Goal: Task Accomplishment & Management: Complete application form

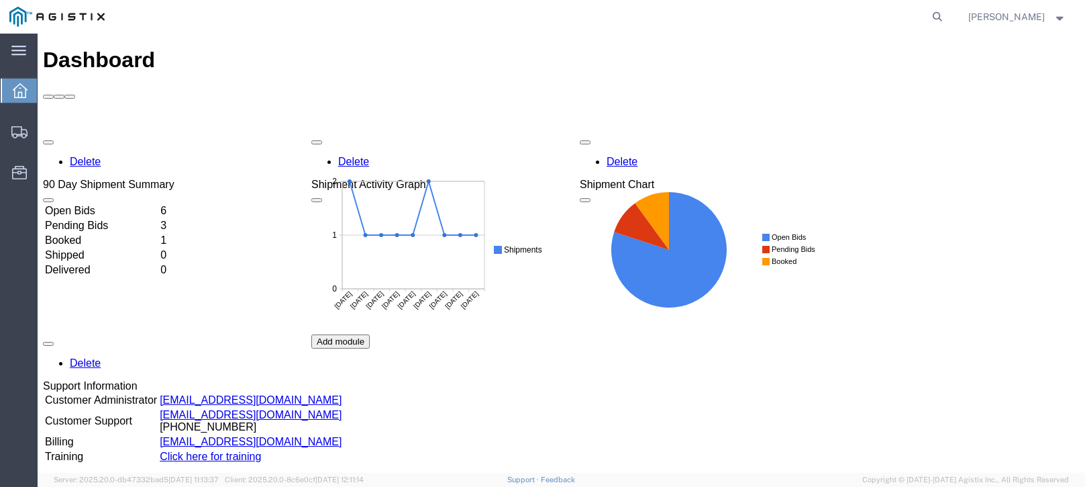
click at [158, 204] on td "Open Bids" at bounding box center [101, 210] width 114 height 13
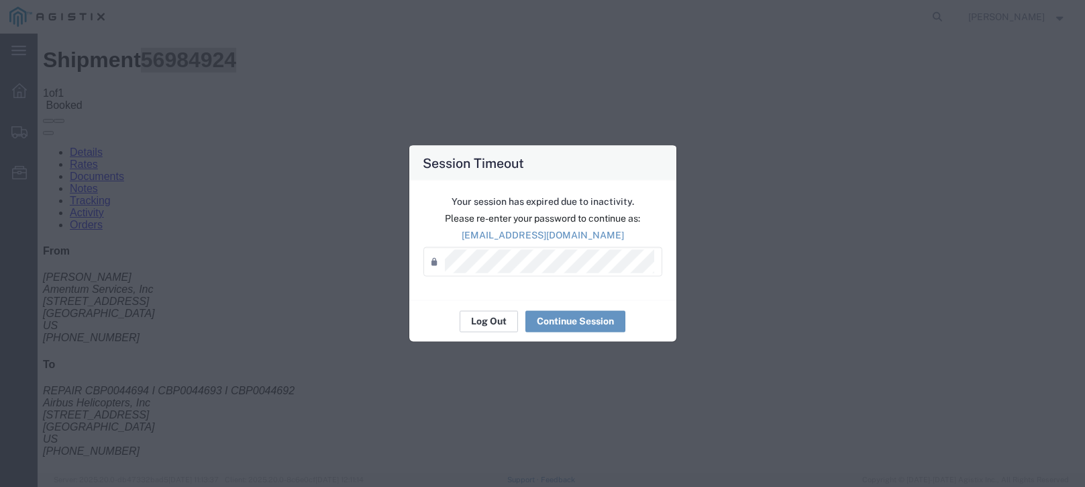
click at [497, 317] on button "Log Out" at bounding box center [489, 320] width 58 height 21
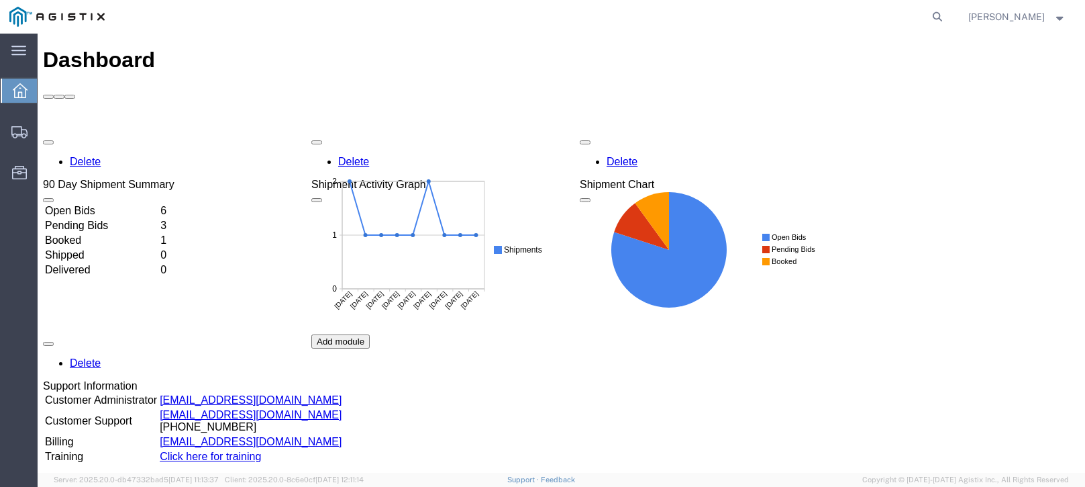
click at [158, 204] on td "Open Bids" at bounding box center [101, 210] width 114 height 13
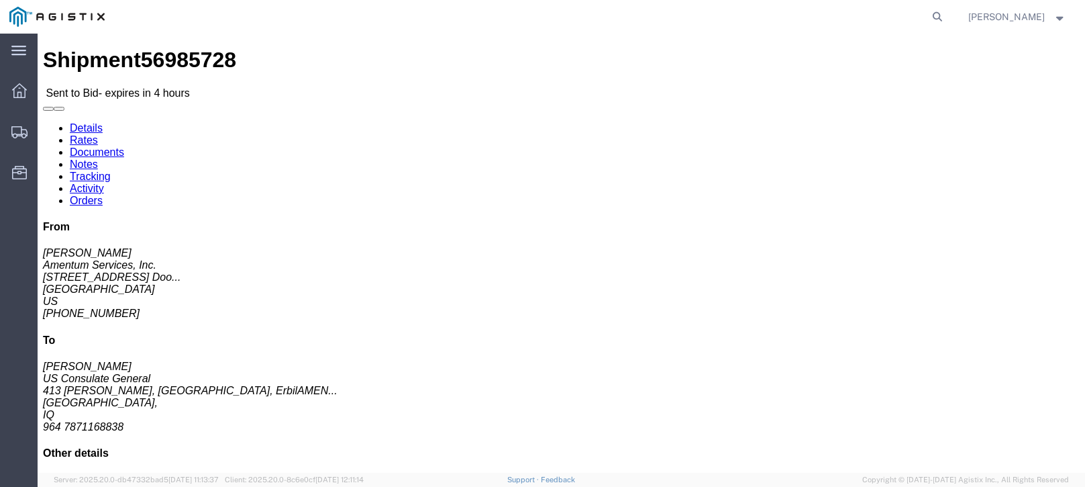
click link "Notes"
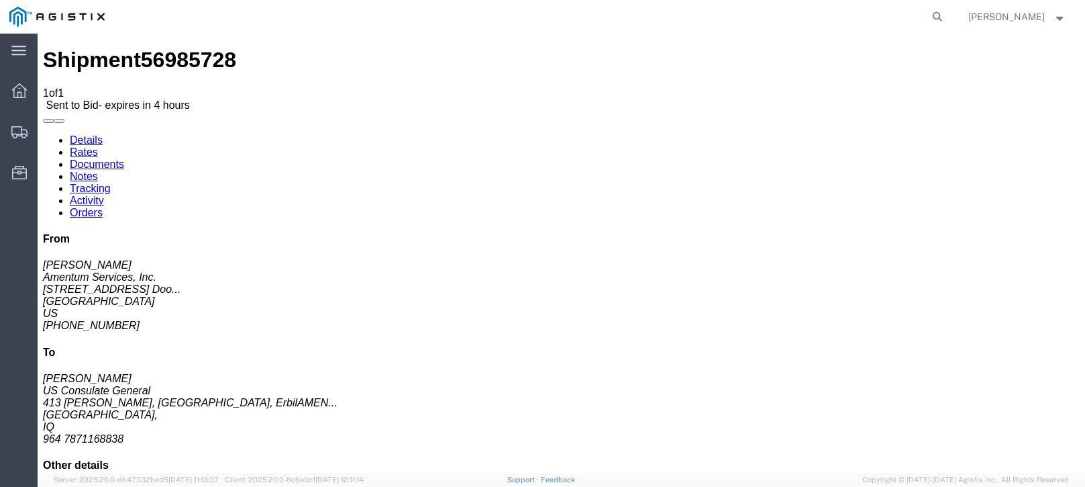
click at [98, 146] on link "Rates" at bounding box center [84, 151] width 28 height 11
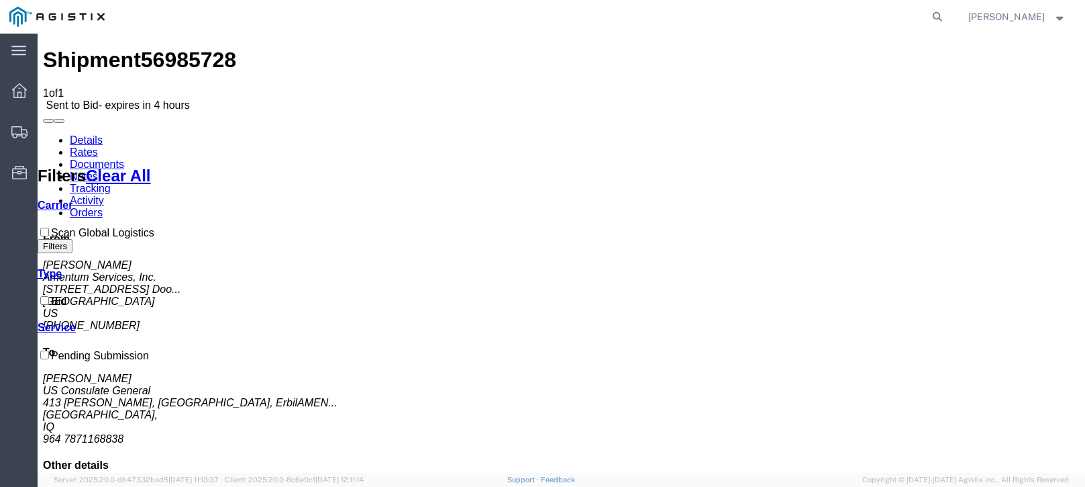
click at [124, 158] on link "Documents" at bounding box center [97, 163] width 54 height 11
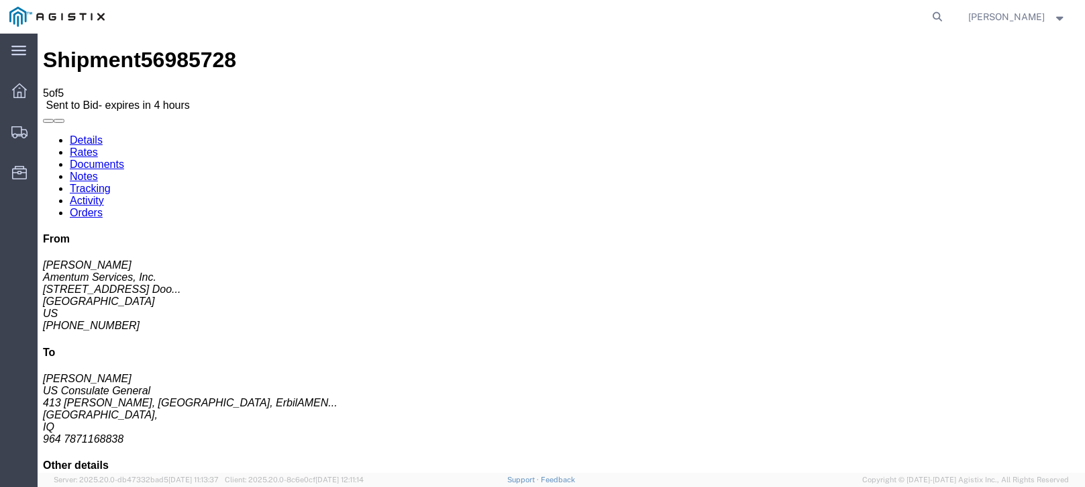
click at [93, 134] on link "Details" at bounding box center [86, 139] width 33 height 11
click at [29, 91] on div at bounding box center [20, 90] width 38 height 27
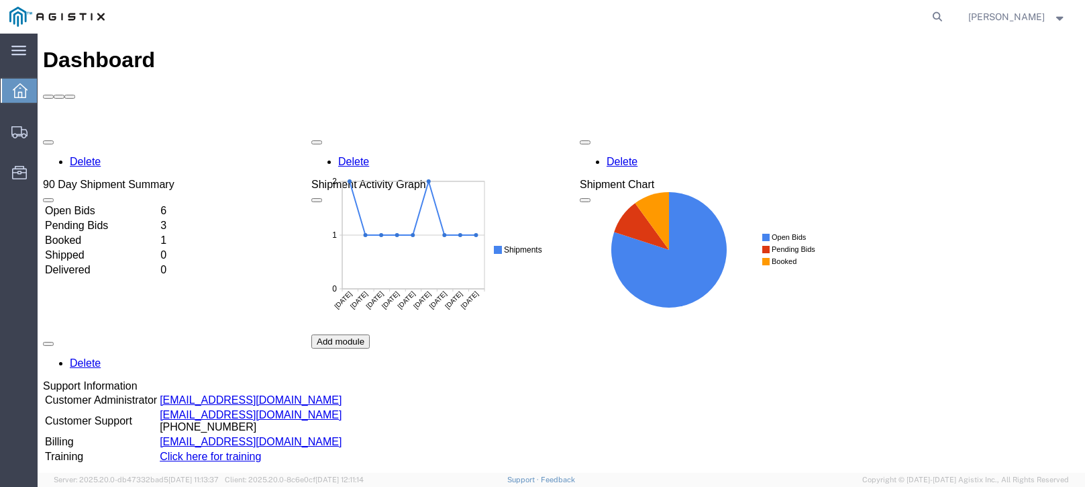
click at [112, 204] on td "Open Bids" at bounding box center [101, 210] width 114 height 13
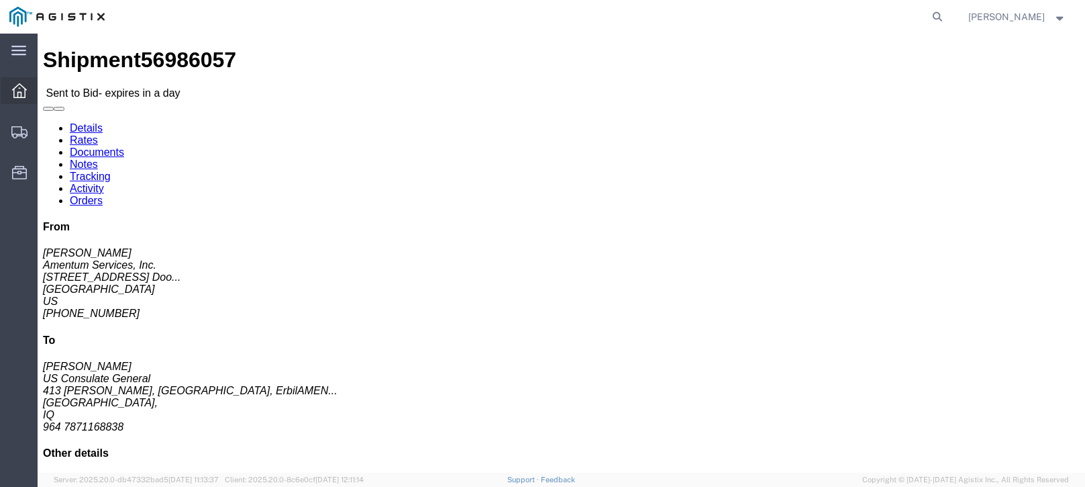
click at [21, 94] on icon at bounding box center [19, 90] width 15 height 15
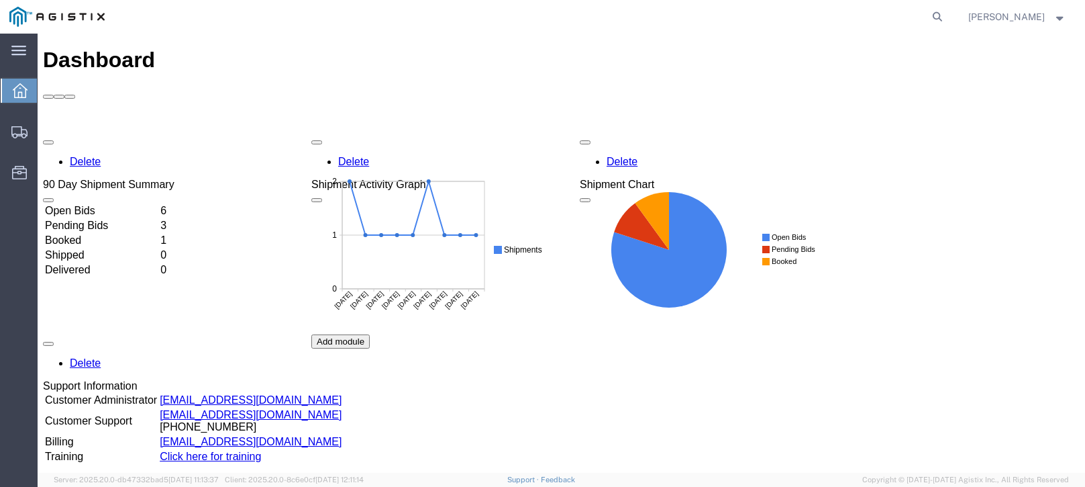
click at [77, 234] on td "Booked" at bounding box center [101, 240] width 114 height 13
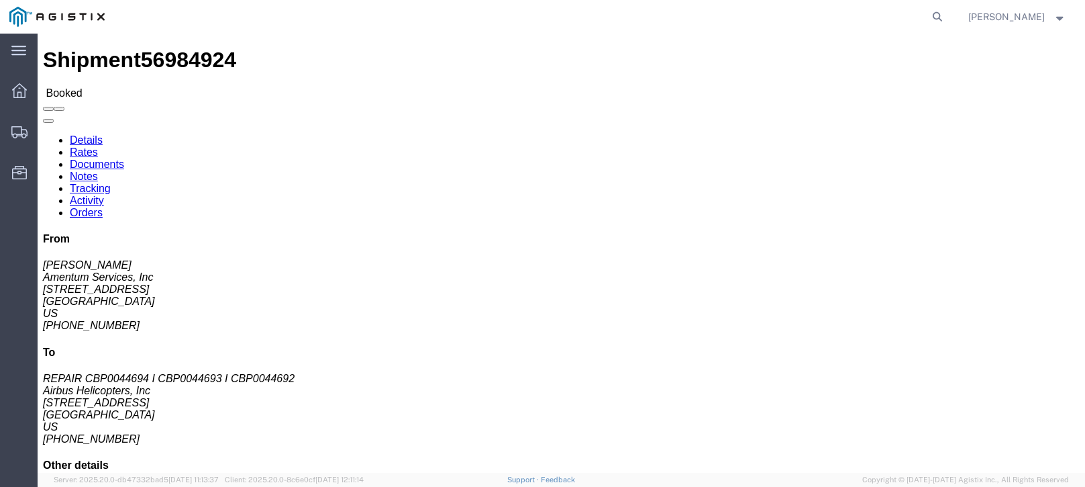
click link "Tracking"
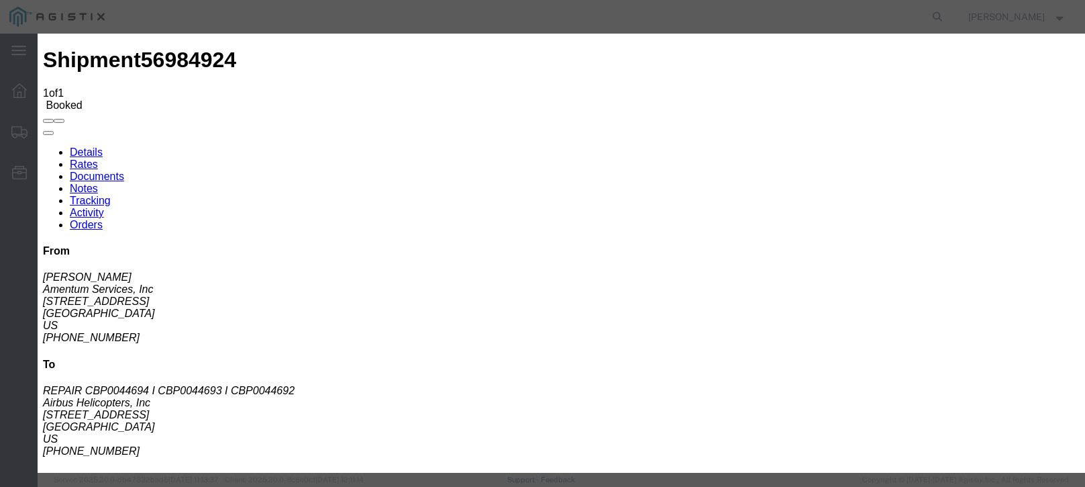
type input "10/06/2025"
type input "2:00 PM"
select select "PICKEDUP"
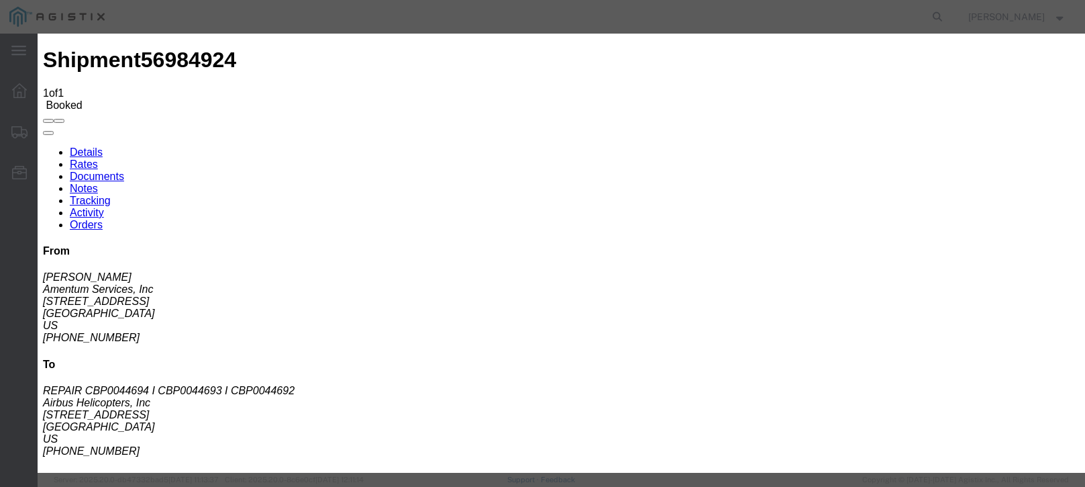
type input "10/03/2025"
type input "4:40 PM"
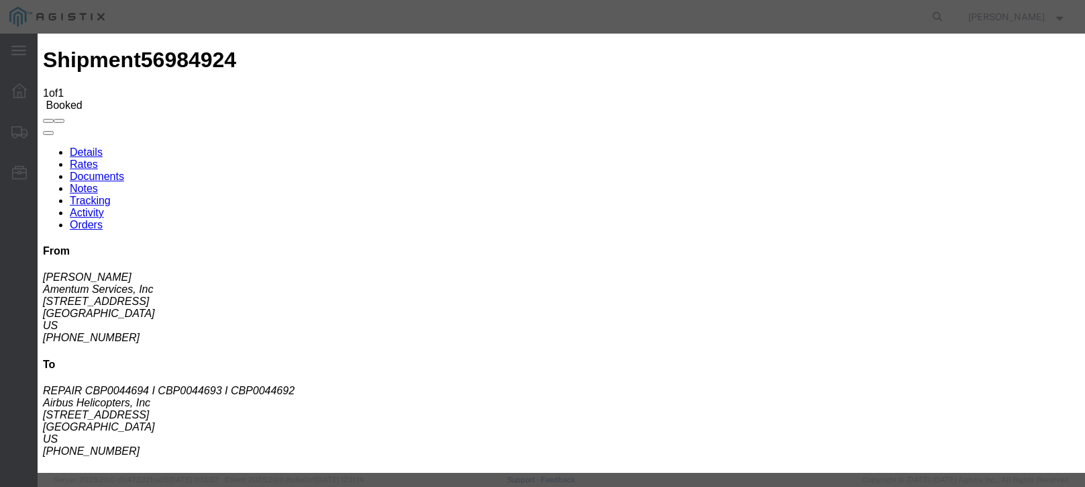
type input "10/06/2025"
paste textarea "433013553"
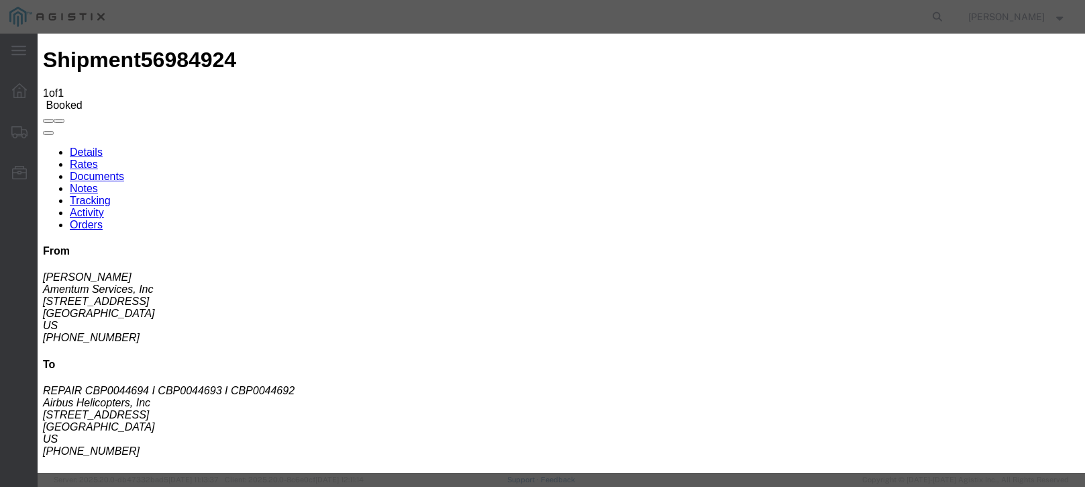
type textarea "PRO 433013553"
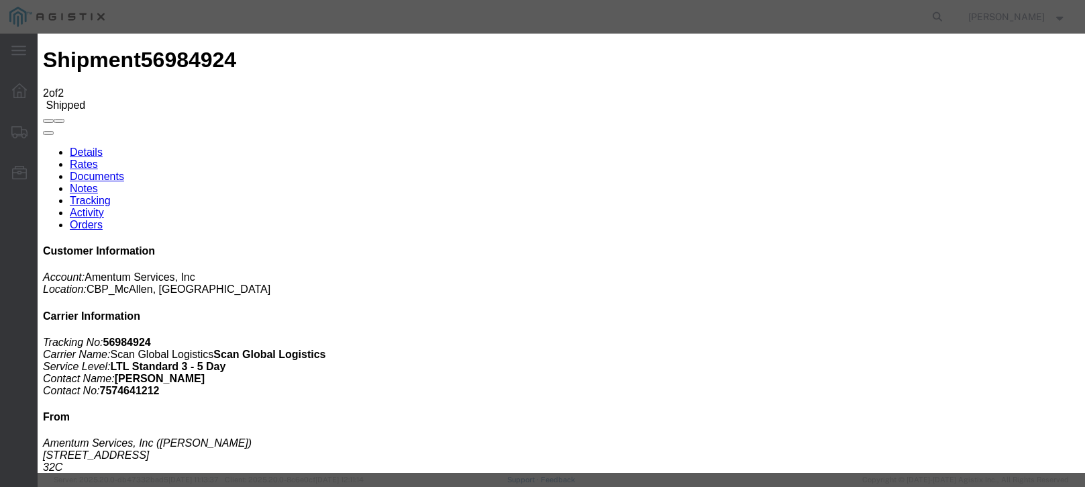
type input "10/06/2025"
type input "2:00 PM"
select select "ARVTERM"
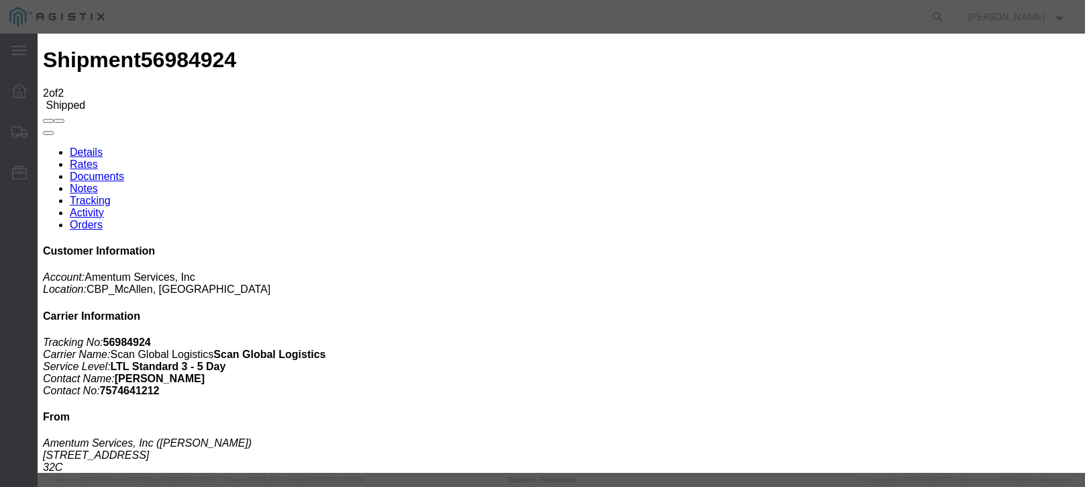
type input "10/06/2025"
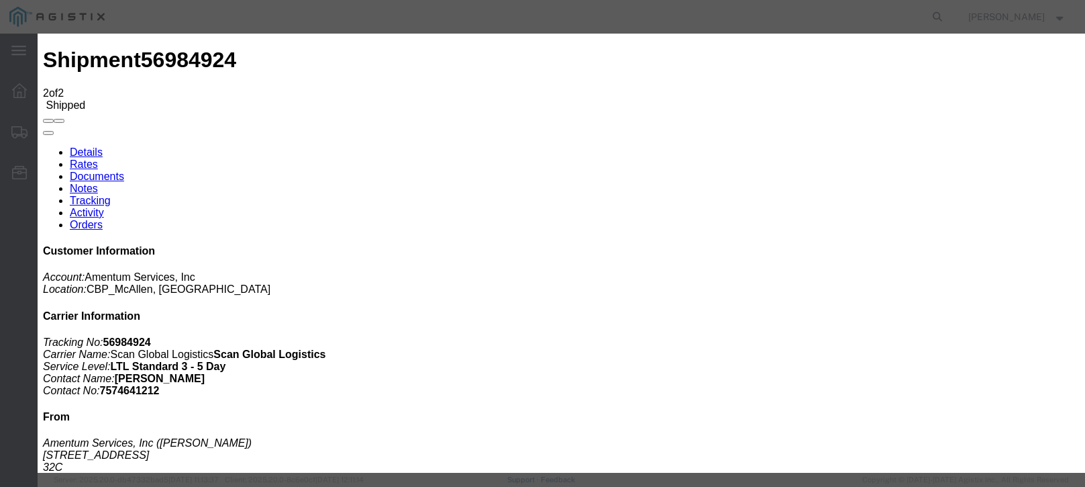
drag, startPoint x: 507, startPoint y: 161, endPoint x: 456, endPoint y: 156, distance: 51.2
type input "8:00 AM"
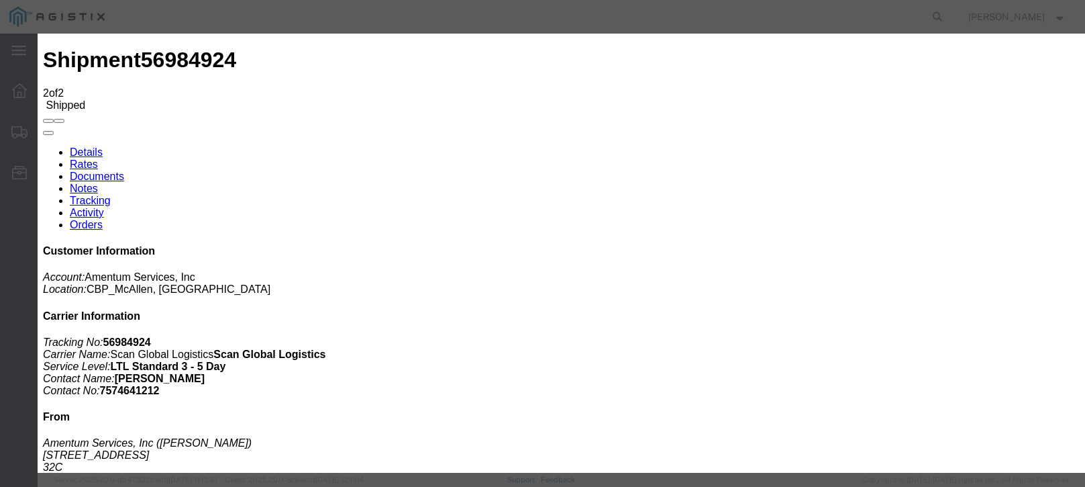
paste textarea "433013553"
type textarea "433013553"
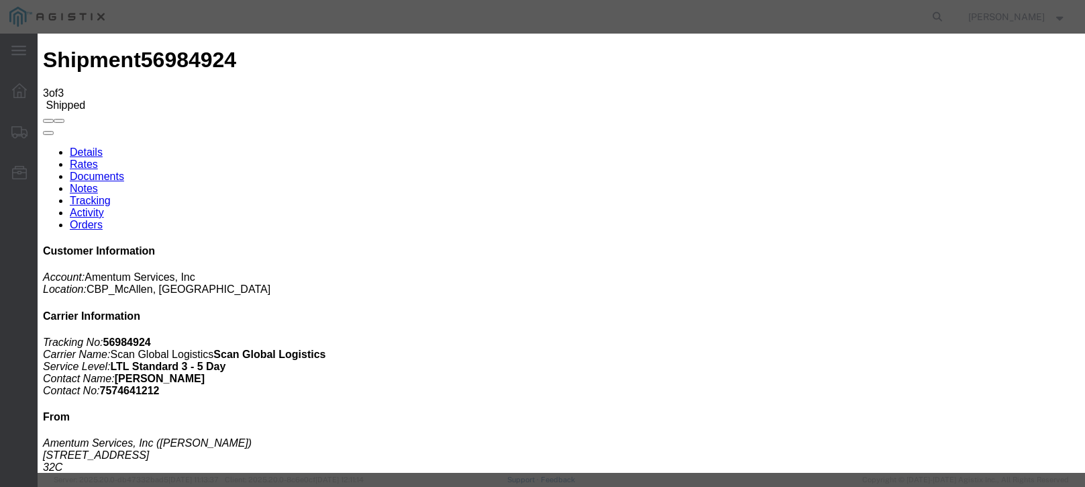
type input "10/06/2025"
type input "2:00 PM"
select select "DELIVRED"
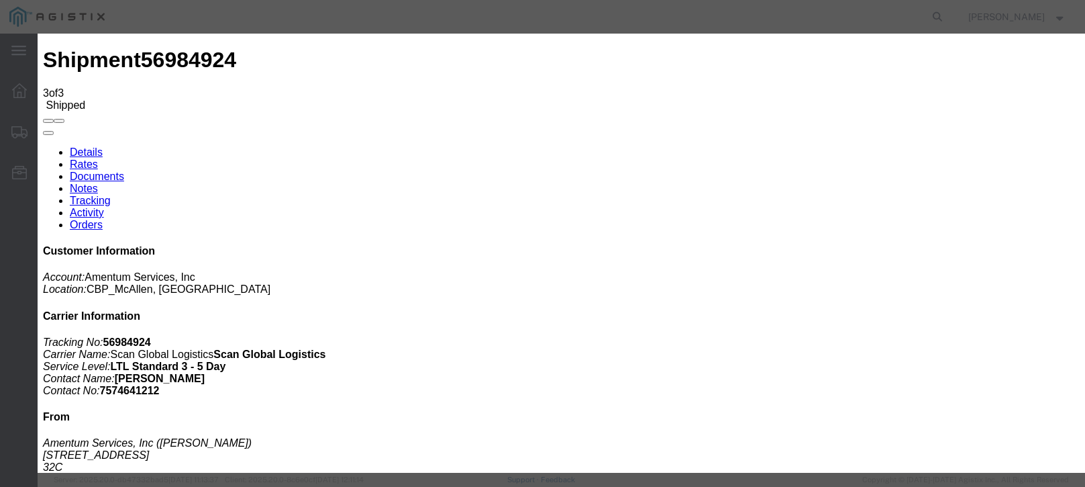
type input "10/06/2025"
type input "1:00 PM"
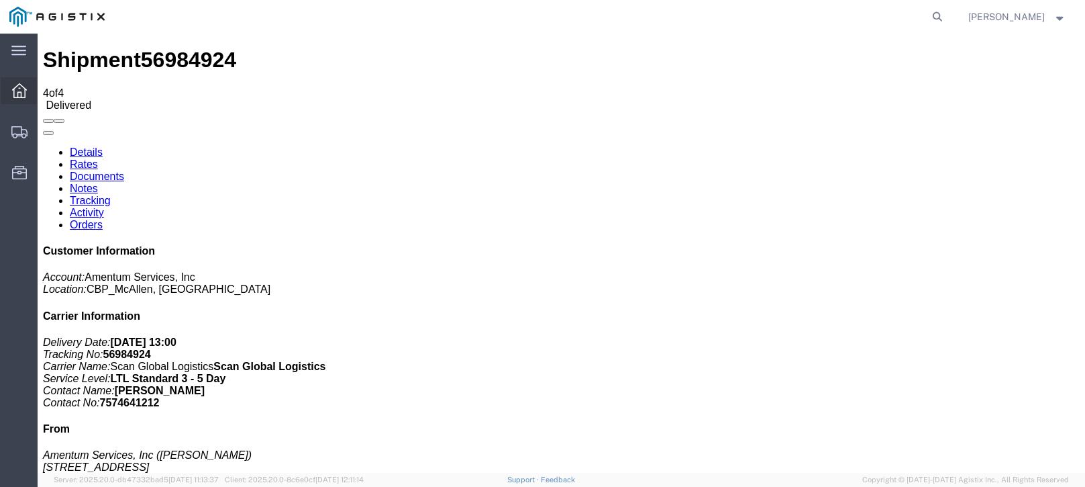
click at [24, 83] on div at bounding box center [20, 90] width 38 height 27
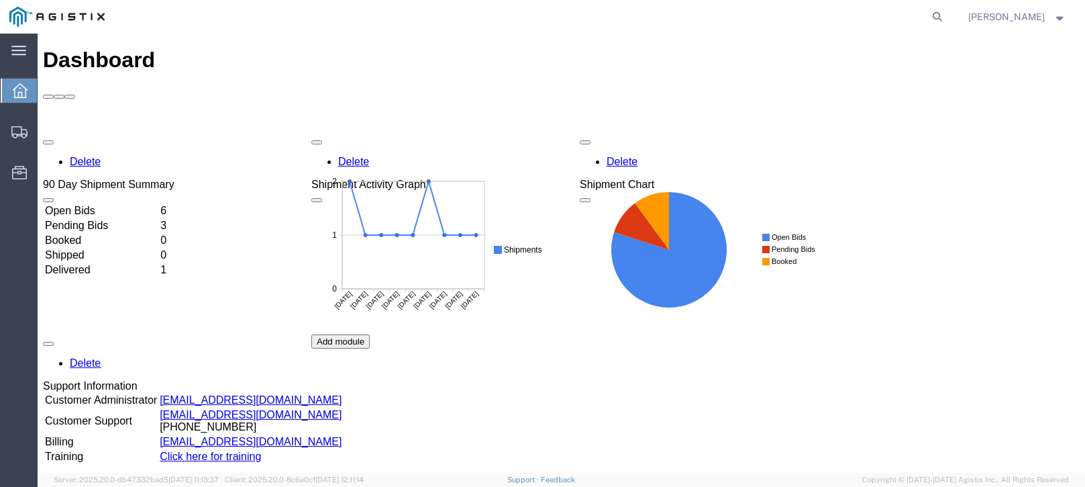
click at [115, 204] on td "Open Bids" at bounding box center [101, 210] width 114 height 13
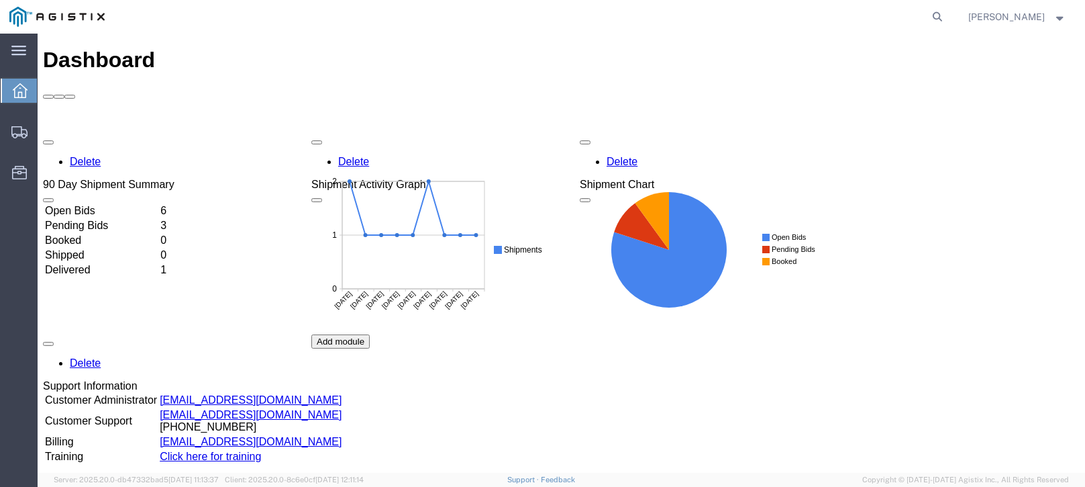
click at [132, 204] on td "Open Bids" at bounding box center [101, 210] width 114 height 13
click at [99, 203] on div "Open Bids 6 Pending Bids 3 Booked 0 Shipped 0 Delivered 1" at bounding box center [109, 286] width 132 height 166
click at [98, 204] on td "Open Bids" at bounding box center [101, 210] width 114 height 13
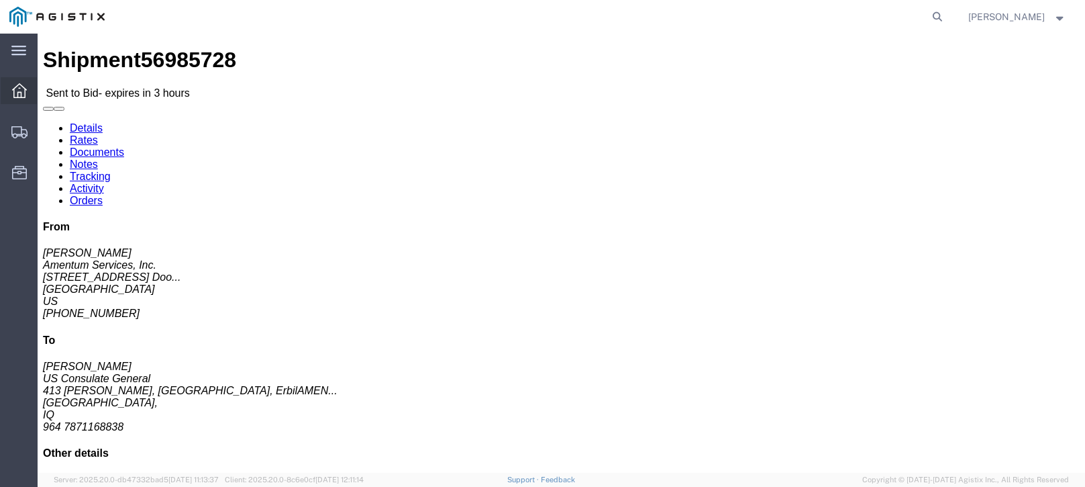
click at [16, 99] on div at bounding box center [20, 90] width 38 height 27
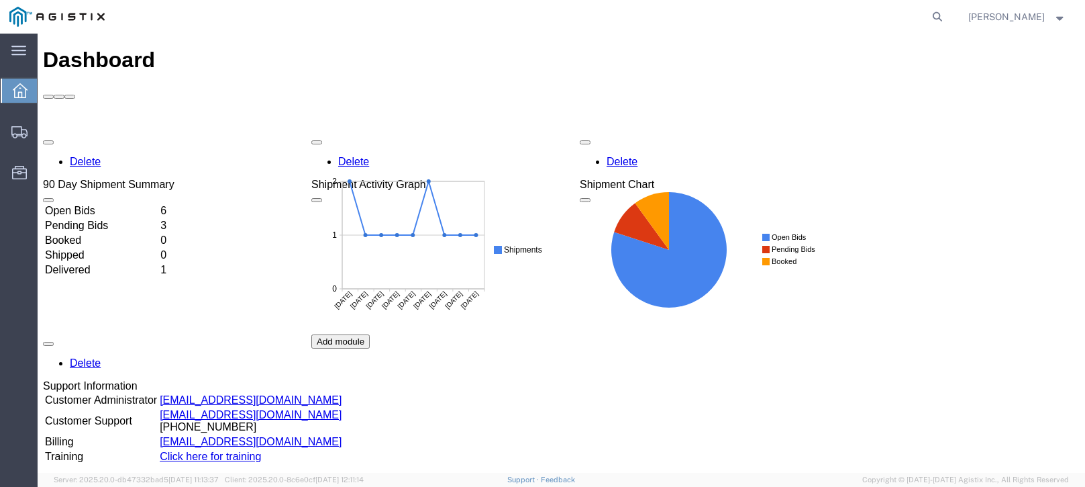
click at [158, 204] on td "Open Bids" at bounding box center [101, 210] width 114 height 13
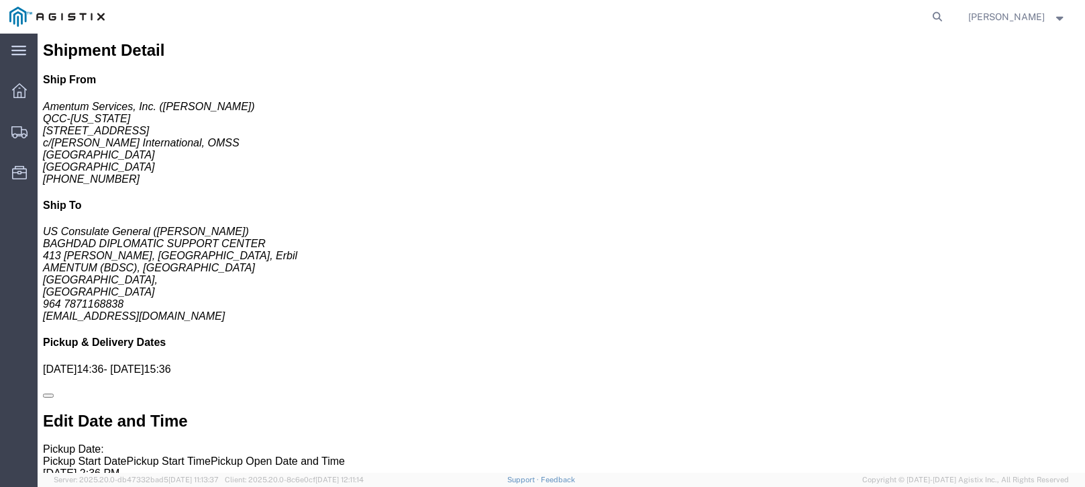
scroll to position [665, 0]
click div "Pickups STOP 1 : Amentum Services, Inc. - QCC-Texas 4050 Valley View LN, Dock D…"
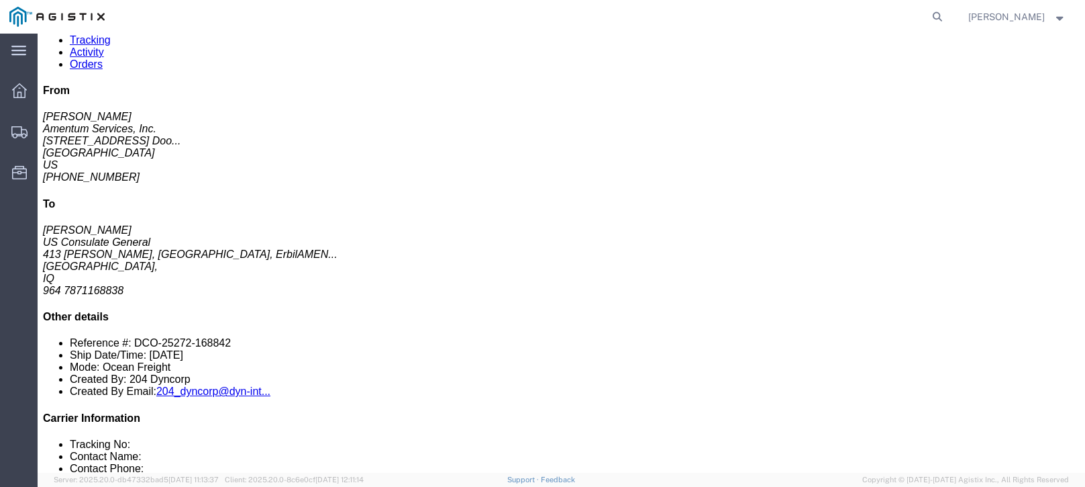
scroll to position [0, 0]
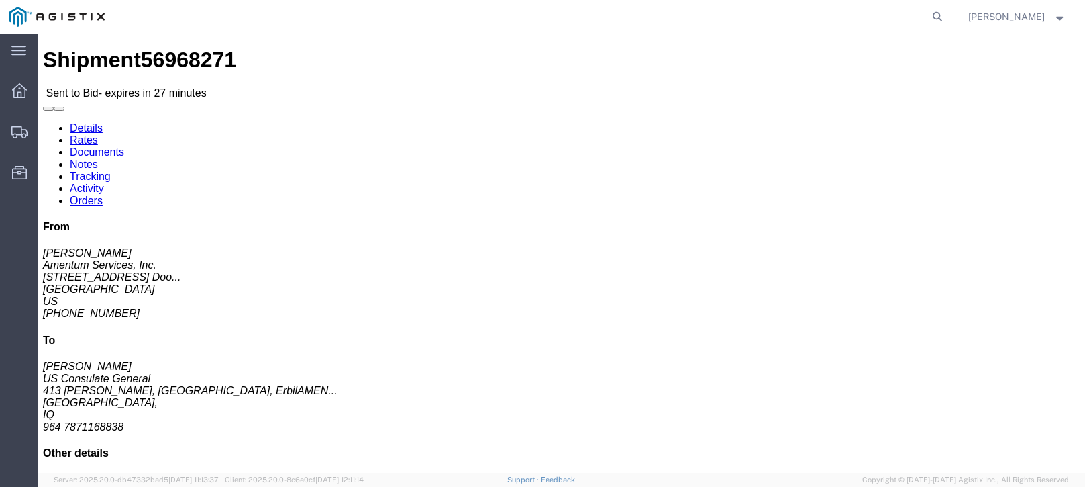
click link "Notes"
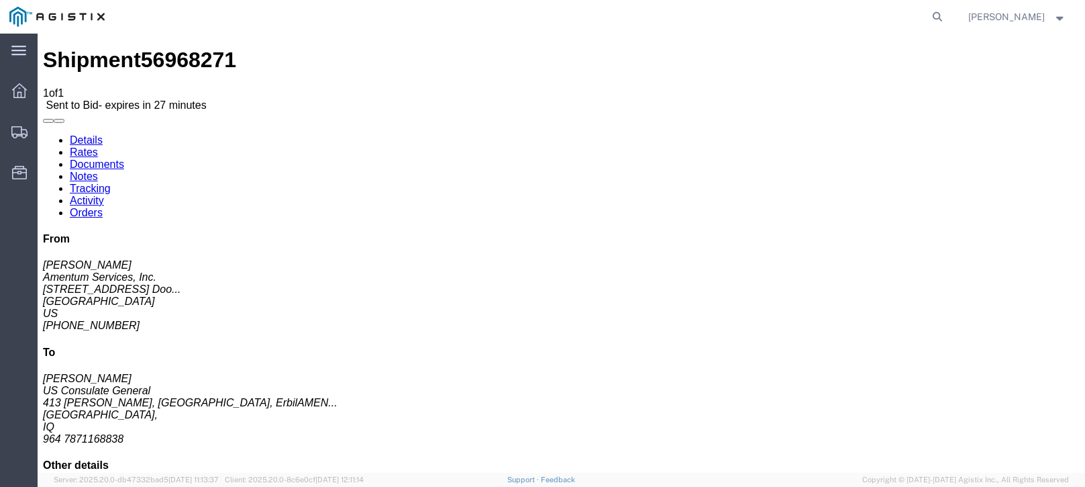
click at [70, 134] on link "Details" at bounding box center [86, 139] width 33 height 11
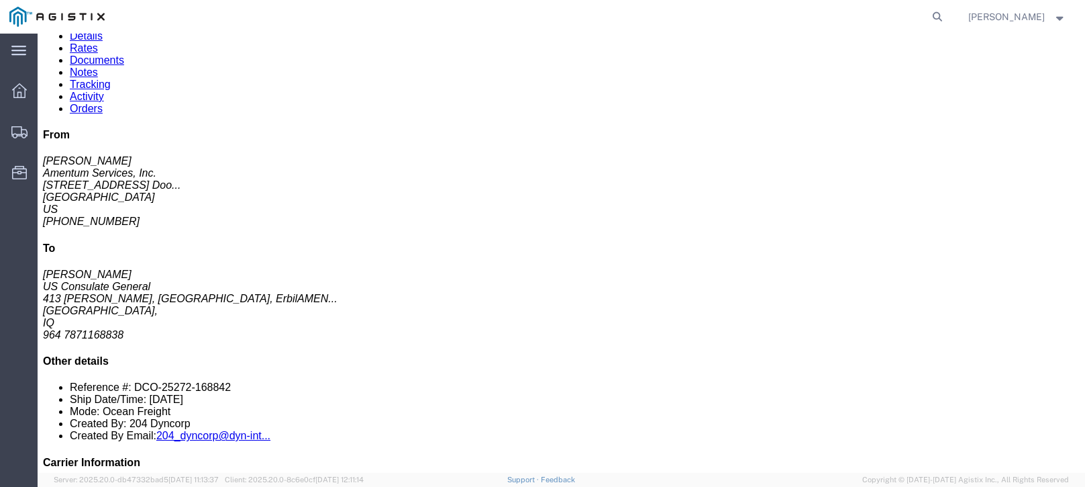
scroll to position [42, 0]
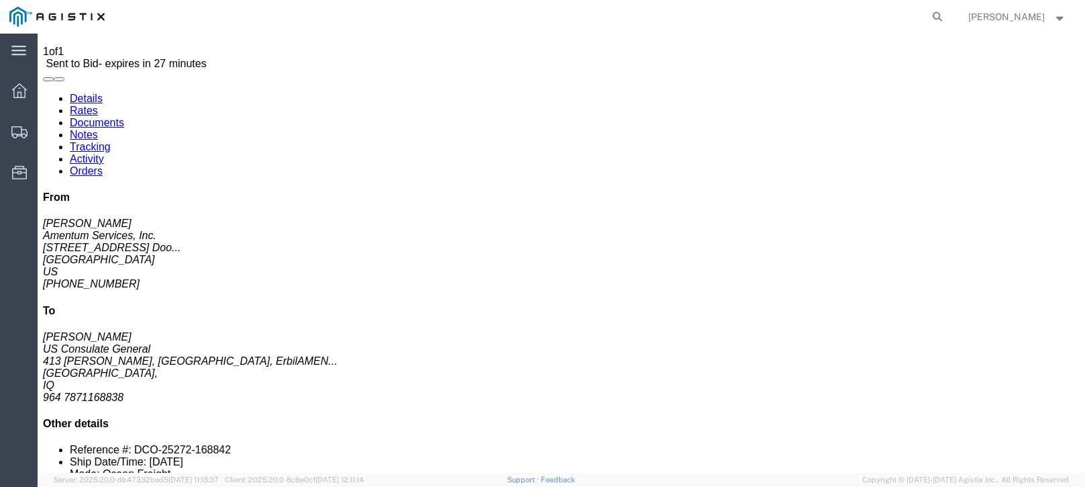
drag, startPoint x: 1015, startPoint y: 399, endPoint x: 967, endPoint y: 280, distance: 128.9
click div "From Jason Martin Amentum Services, Inc. 4050 Valley View LN, Dock Doo... Irvin…"
click link "Enter / Modify Bid"
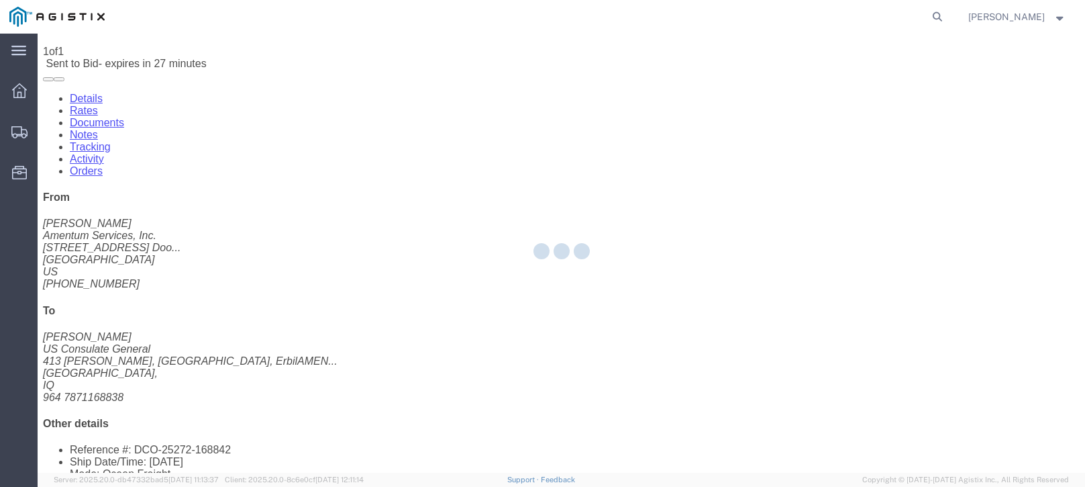
select select "21013"
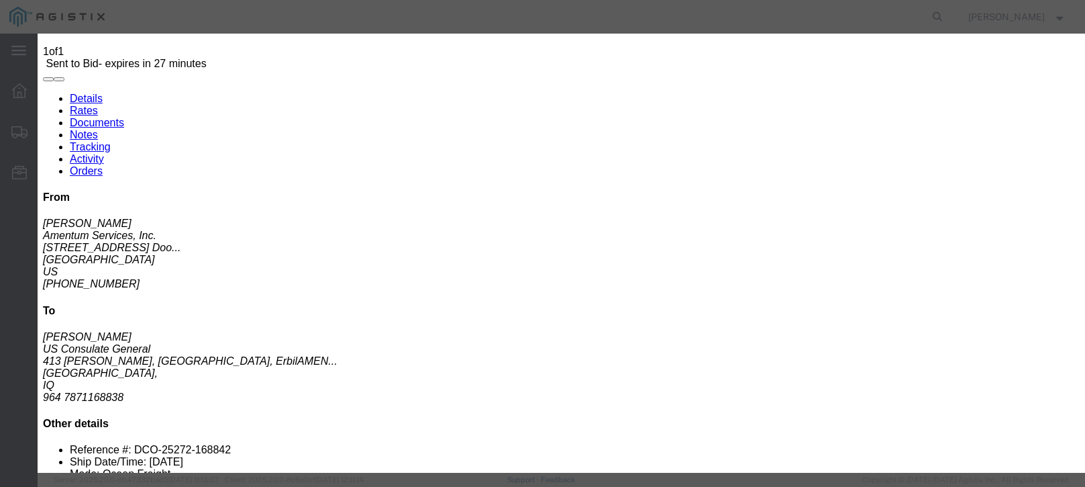
click select "Select Air LTL Standard 3 - 5 Day Ocean TL Standard 3 - 5 Day"
select select "39625"
click select "Select Air LTL Standard 3 - 5 Day Ocean TL Standard 3 - 5 Day"
click input "text"
type input "56968271"
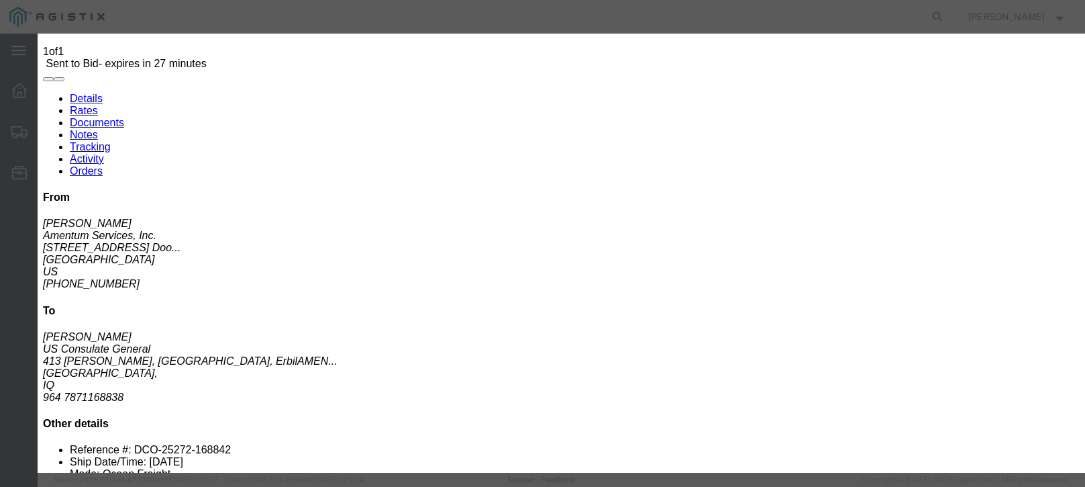
click p "No acceptance required"
click select "Select Air Less than Truckload Multi-Leg Ocean Freight Rail Small Parcel Truckl…"
select select "OCN"
click select "Select Air Less than Truckload Multi-Leg Ocean Freight Rail Small Parcel Truckl…"
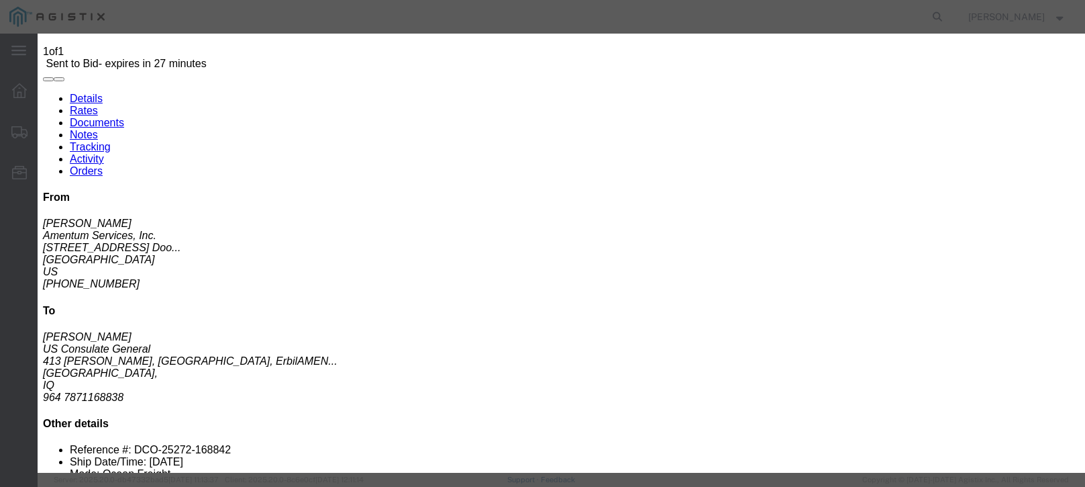
paste textarea "crrGJ!c3wL5g8"
type textarea "c"
drag, startPoint x: 330, startPoint y: 297, endPoint x: 207, endPoint y: 273, distance: 125.8
drag, startPoint x: 207, startPoint y: 273, endPoint x: 464, endPoint y: 296, distance: 258.8
click textarea "rate is based on foreign flag pending rates for P1/P2 service does not included…"
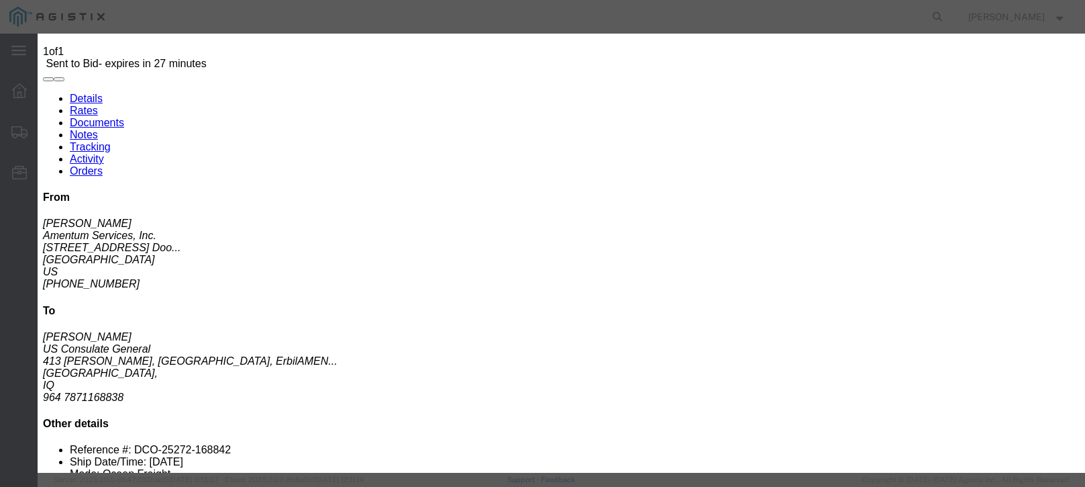
drag, startPoint x: 305, startPoint y: 298, endPoint x: 176, endPoint y: 270, distance: 131.8
click div "rate is based on foreign flag pending rates for P1/P2 service does not included…"
type textarea "rate is based on foreign flag pending rates for P1/P2 service does not included…"
click textarea "rate is based on foreign flag pending rates for P1/P2 service does not included…"
click button "Close"
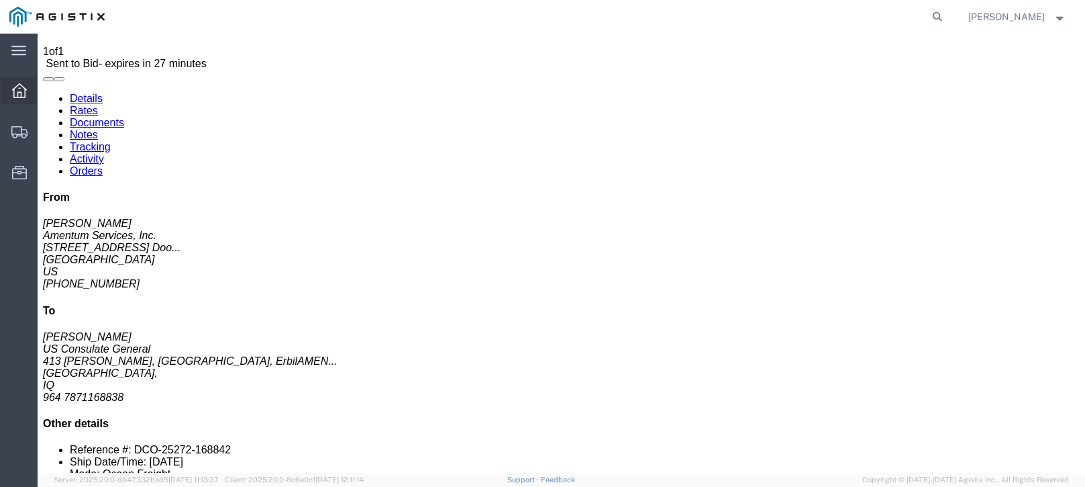
click at [20, 97] on icon at bounding box center [19, 90] width 15 height 15
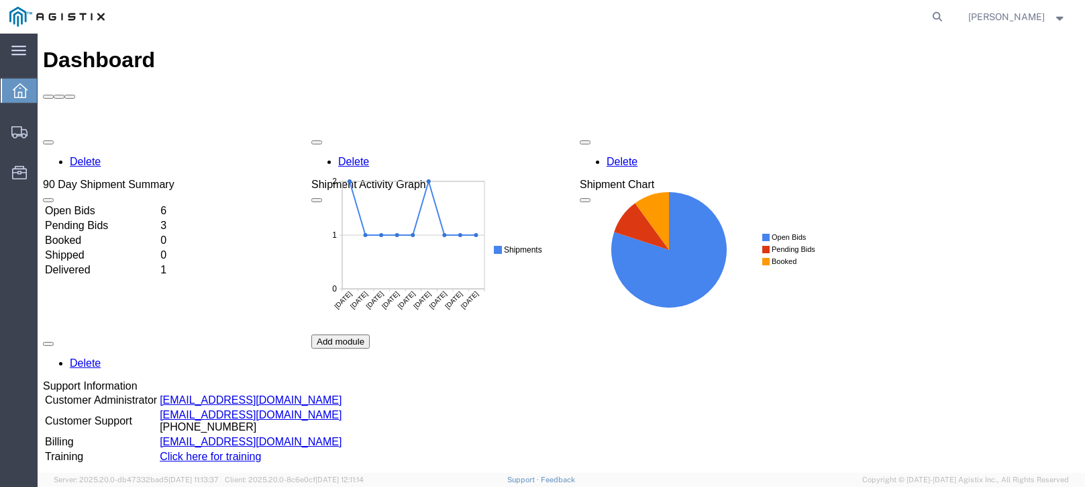
click at [105, 204] on td "Open Bids" at bounding box center [101, 210] width 114 height 13
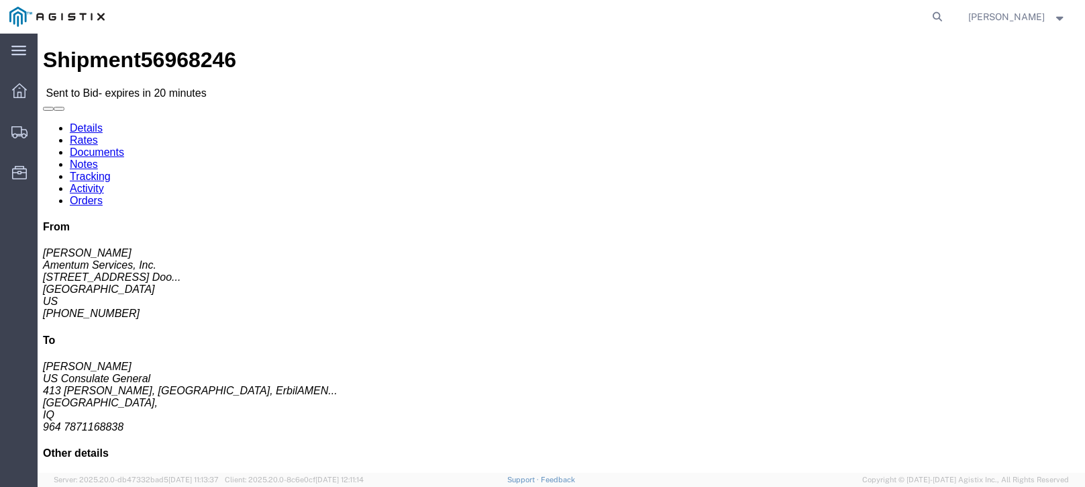
click link "Enter / Modify Bid"
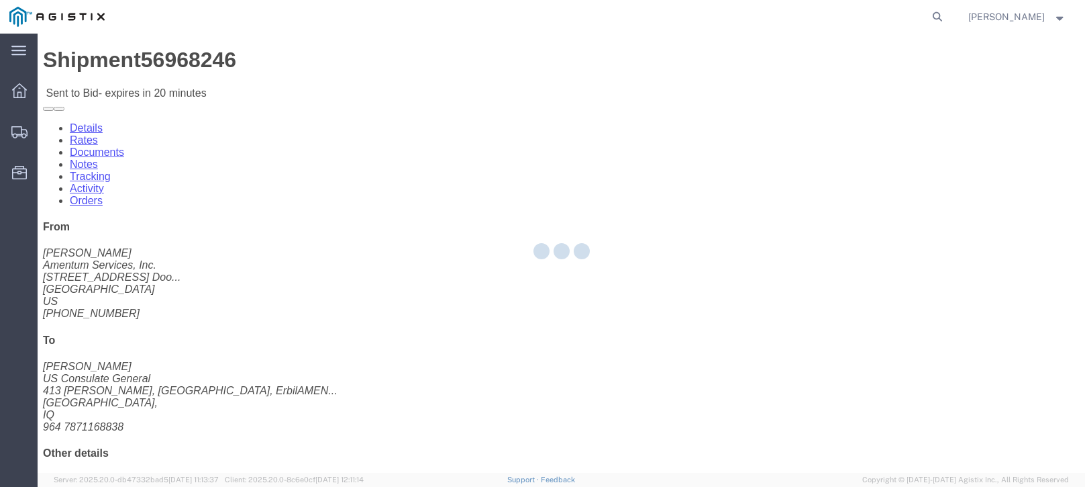
select select "21013"
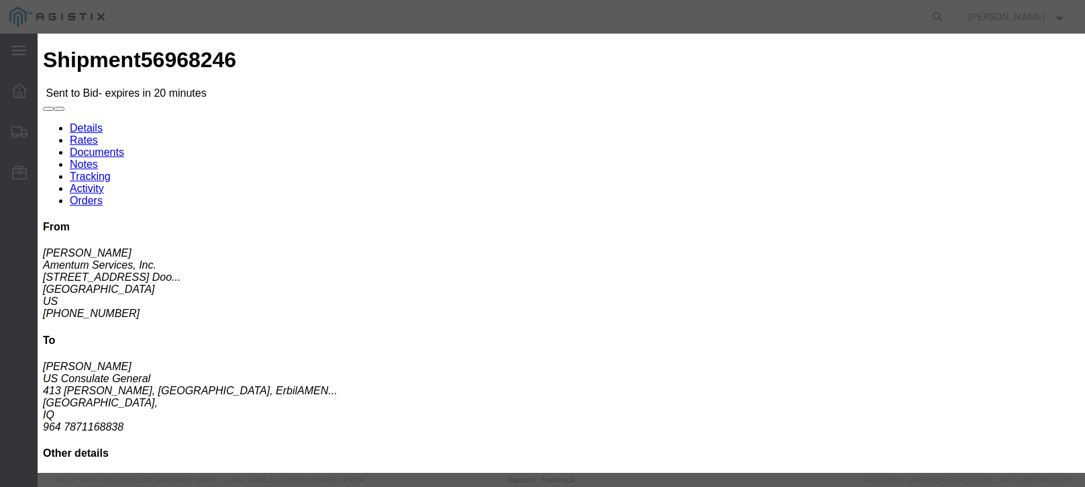
click select "Select Air LTL Standard 3 - 5 Day Ocean TL Standard 3 - 5 Day"
select select "39625"
click select "Select Air LTL Standard 3 - 5 Day Ocean TL Standard 3 - 5 Day"
click input "text"
type input "56968246"
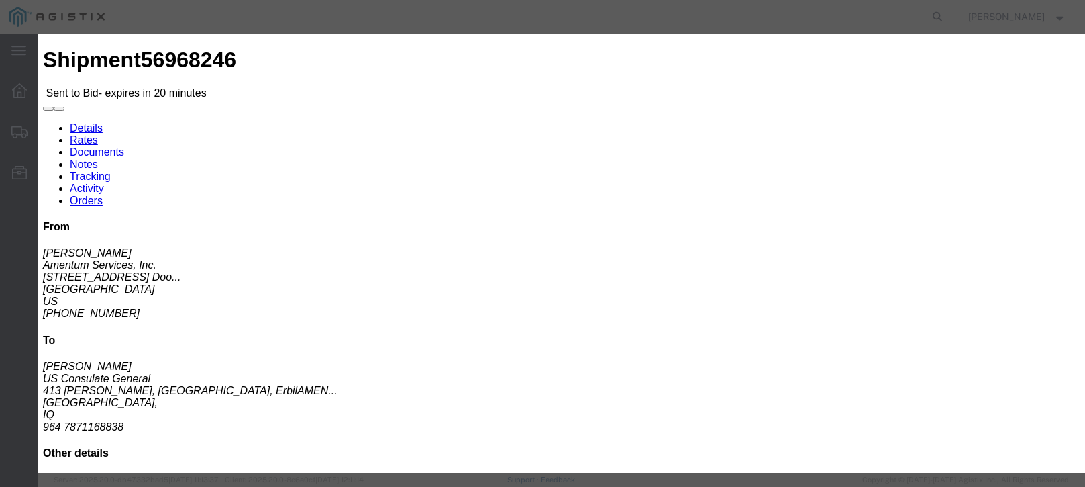
click div "Bid Information Vendor Select Scan Global Logistics Service Level Select Air LT…"
click select "Select Air Less than Truckload Multi-Leg Ocean Freight Rail Small Parcel Truckl…"
select select "OCN"
click select "Select Air Less than Truckload Multi-Leg Ocean Freight Rail Small Parcel Truckl…"
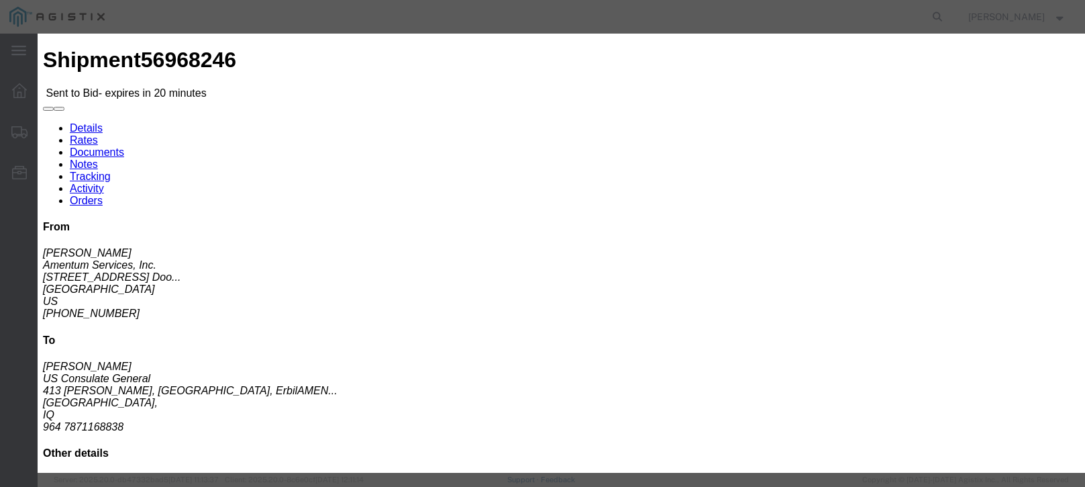
click textarea
paste textarea "rate is based on foreign flag pending rates for P1/P2 service does not included…"
type textarea "rate is based on foreign flag pending rates for P1/P2 service does not included…"
click div "Select 2 Day Service 3 Axle Winch Truck 3 to 5 Day Service 96L Domestic Flat Ra…"
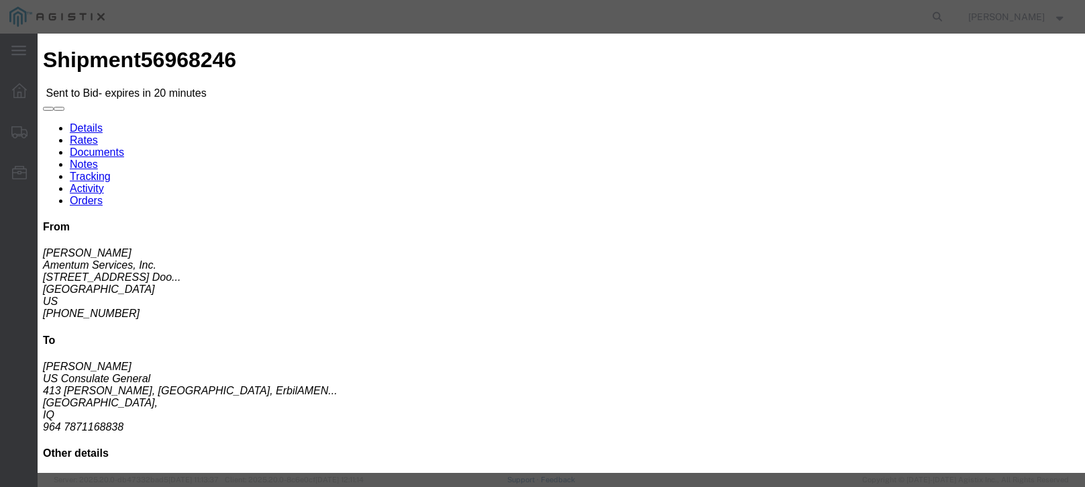
click div "Mode Select Air Less than Truckload Multi-Leg Ocean Freight Rail Small Parcel T…"
click input "number"
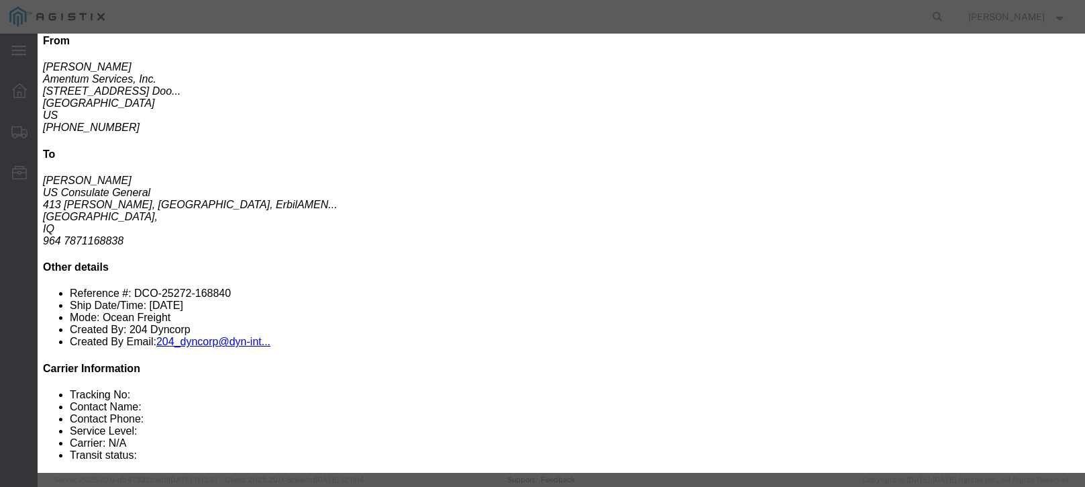
scroll to position [272, 0]
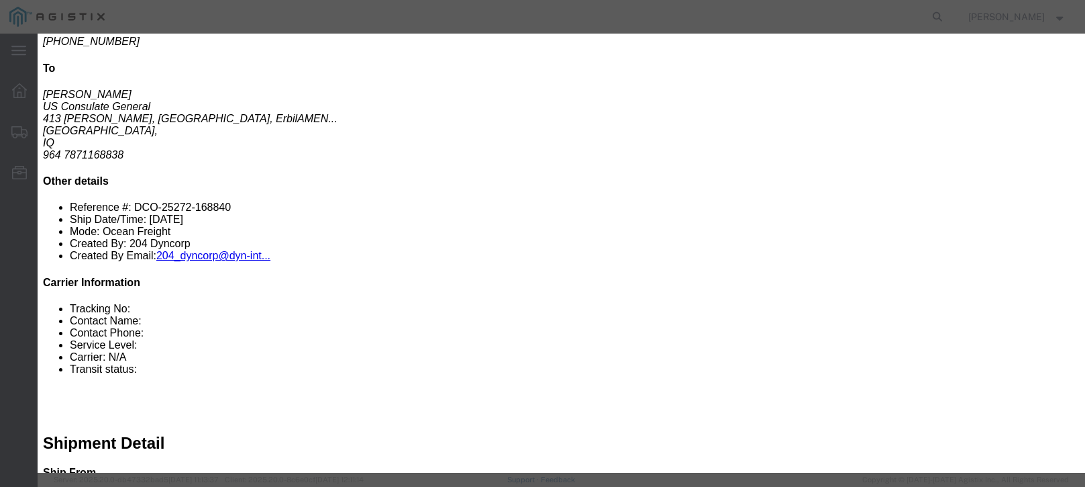
click input "number"
type input "31101.00"
click button "Submit"
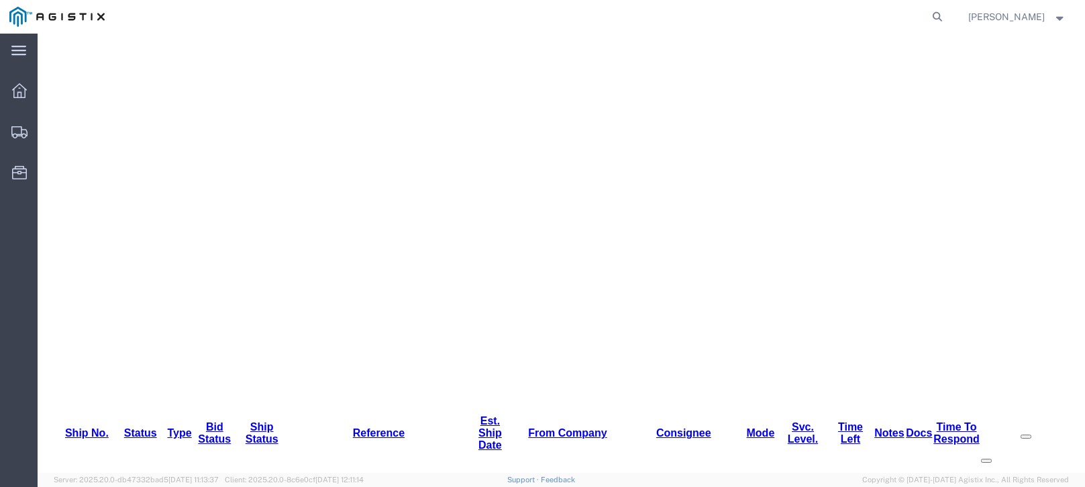
scroll to position [0, 0]
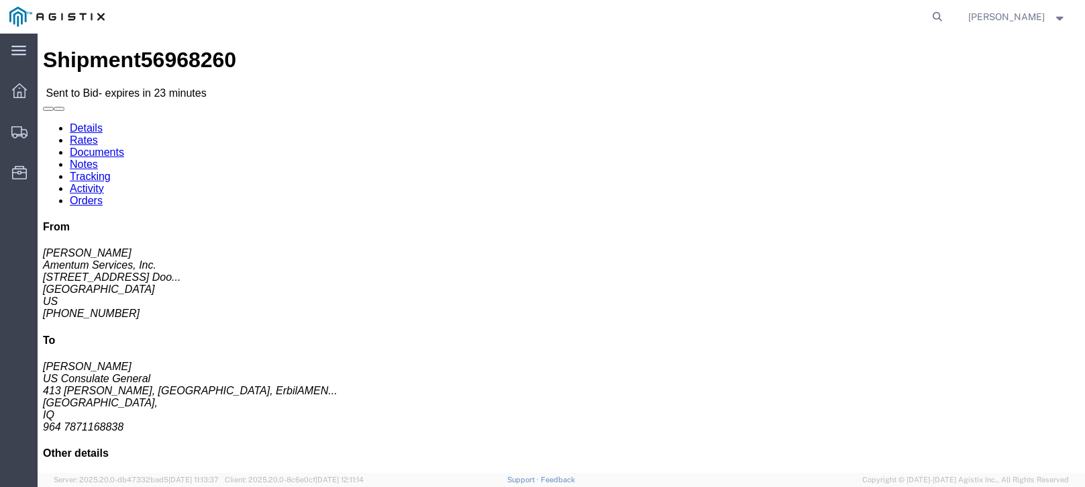
click link "Enter / Modify Bid"
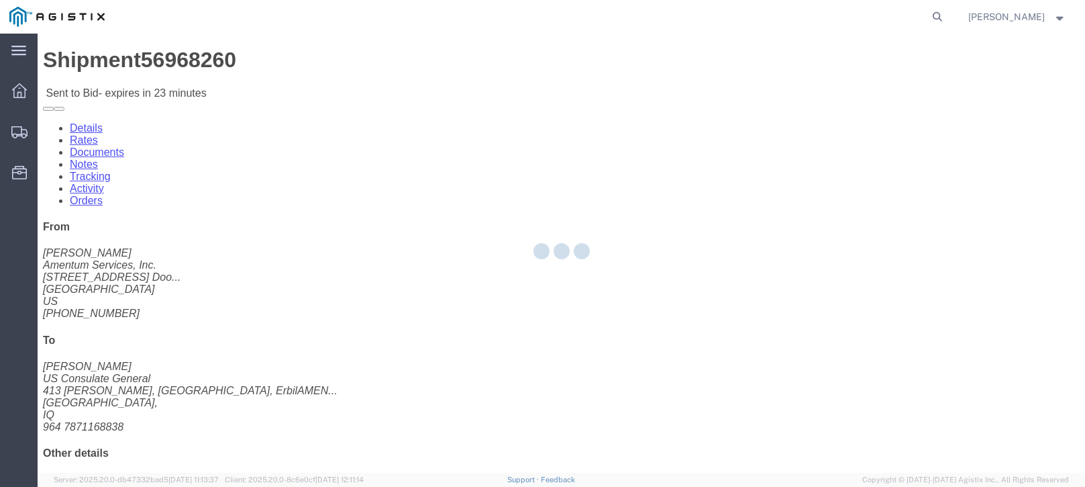
select select "21013"
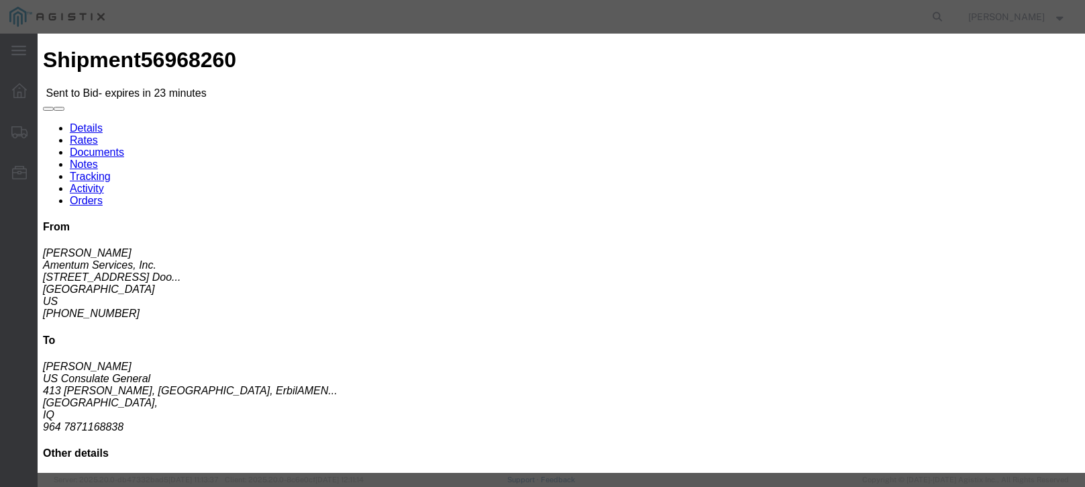
scroll to position [270, 0]
click textarea
paste textarea "rate is based on foreign flag pending rates for P1/P2 service does not included…"
type textarea "rate is based on foreign flag pending rates for P1/P2 service does not included…"
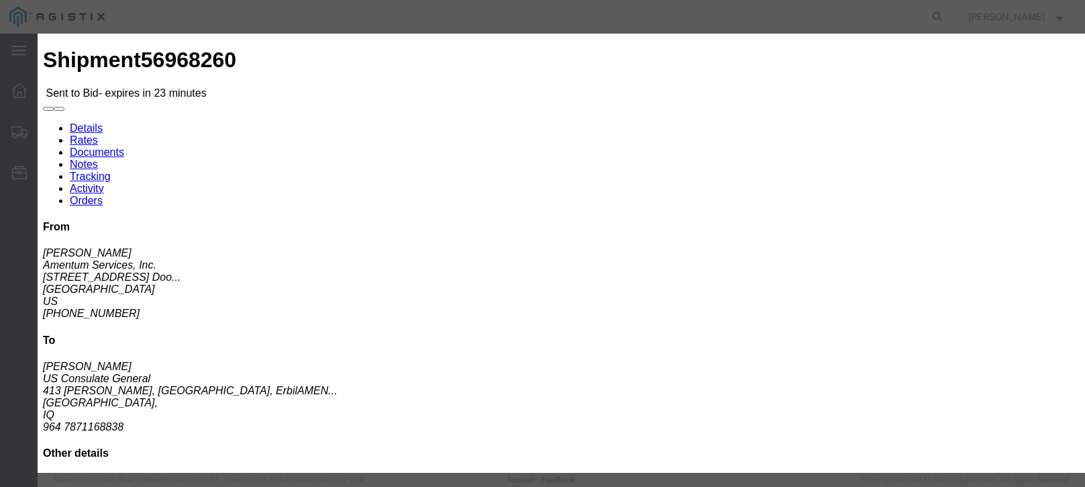
click select "Select Air LTL Standard 3 - 5 Day Ocean TL Standard 3 - 5 Day"
select select "39625"
click select "Select Air LTL Standard 3 - 5 Day Ocean TL Standard 3 - 5 Day"
click input "text"
type input "56968260"
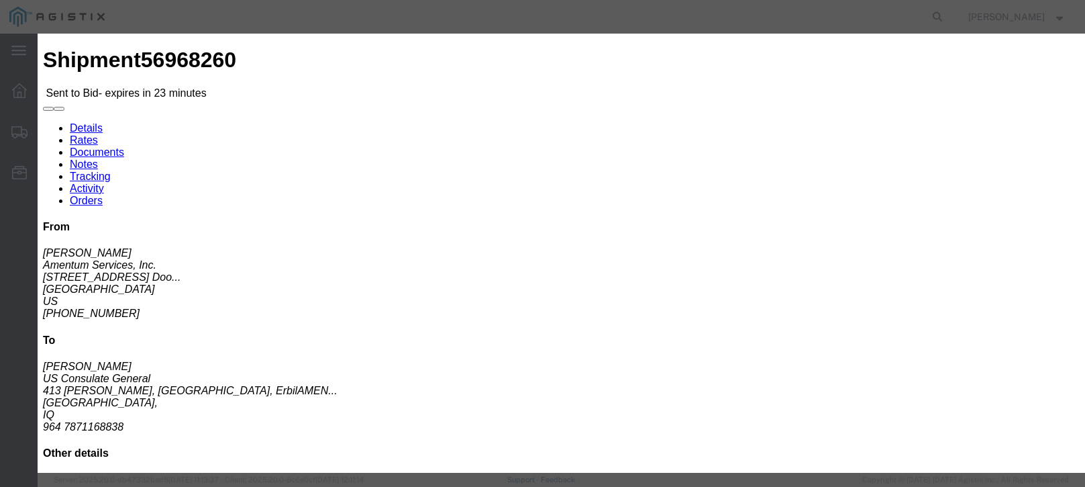
click th "Accept"
click input "number"
type input "31101"
click div "Mode Select Air Less than Truckload Multi-Leg Ocean Freight Rail Small Parcel T…"
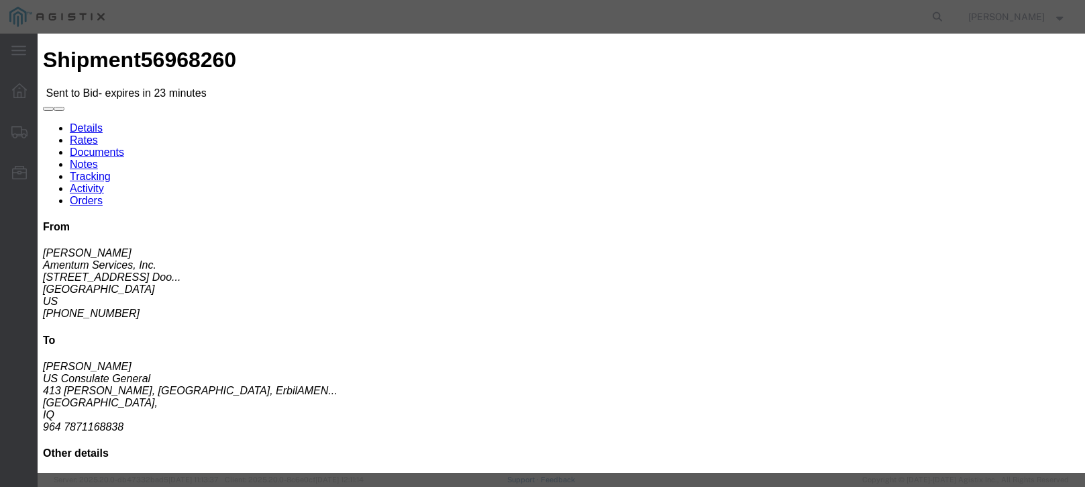
scroll to position [254, 0]
click select "Select Air Less than Truckload Multi-Leg Ocean Freight Rail Small Parcel Truckl…"
select select "OCN"
click select "Select Air Less than Truckload Multi-Leg Ocean Freight Rail Small Parcel Truckl…"
click button "Submit"
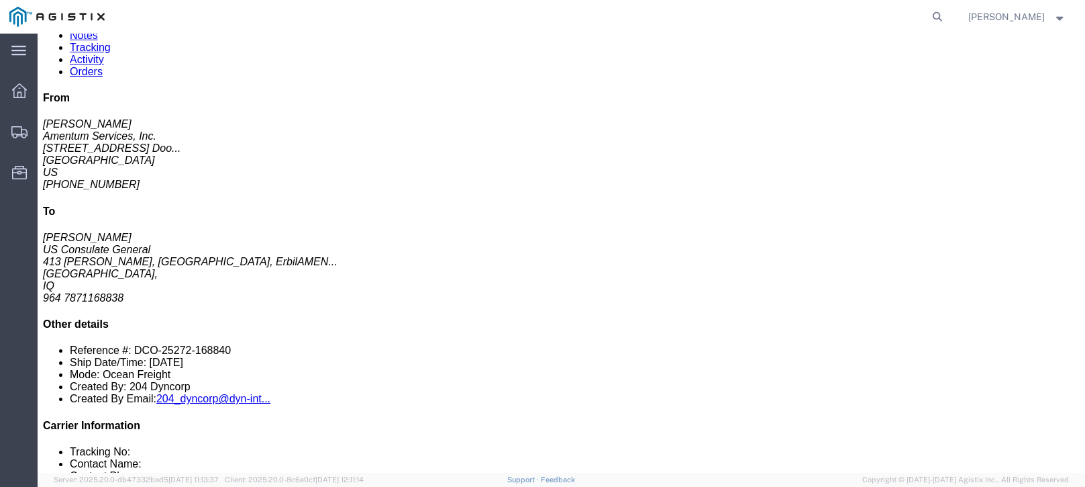
scroll to position [135, 0]
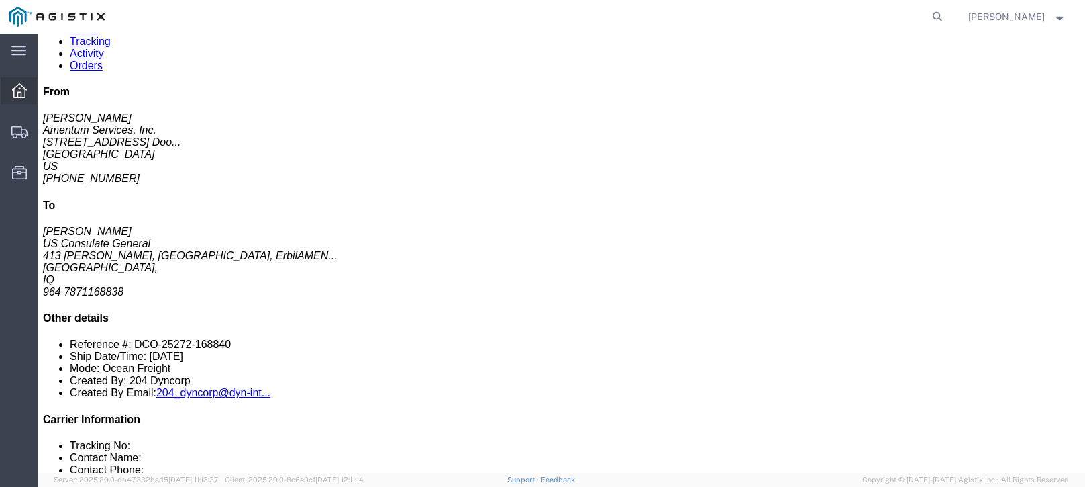
click at [20, 97] on icon at bounding box center [19, 90] width 15 height 15
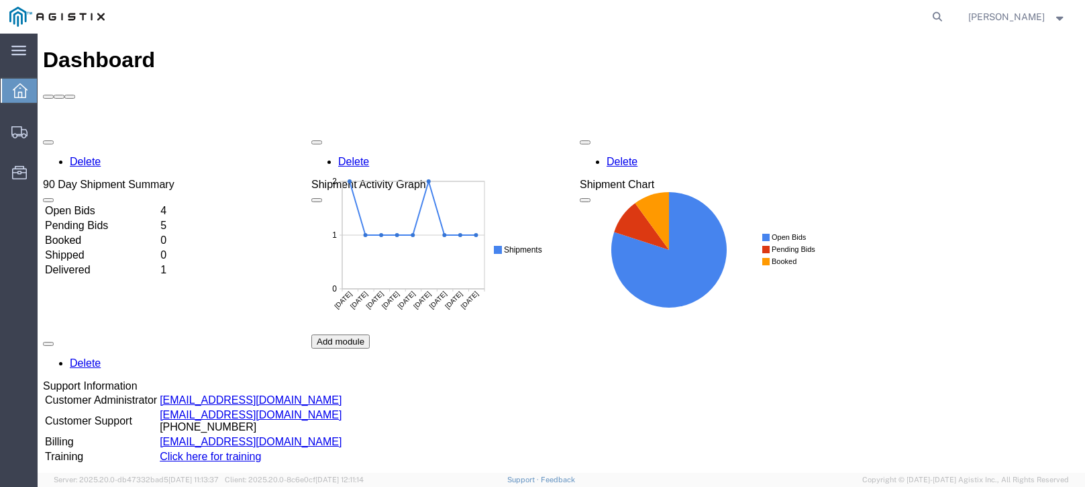
click at [99, 204] on td "Open Bids" at bounding box center [101, 210] width 114 height 13
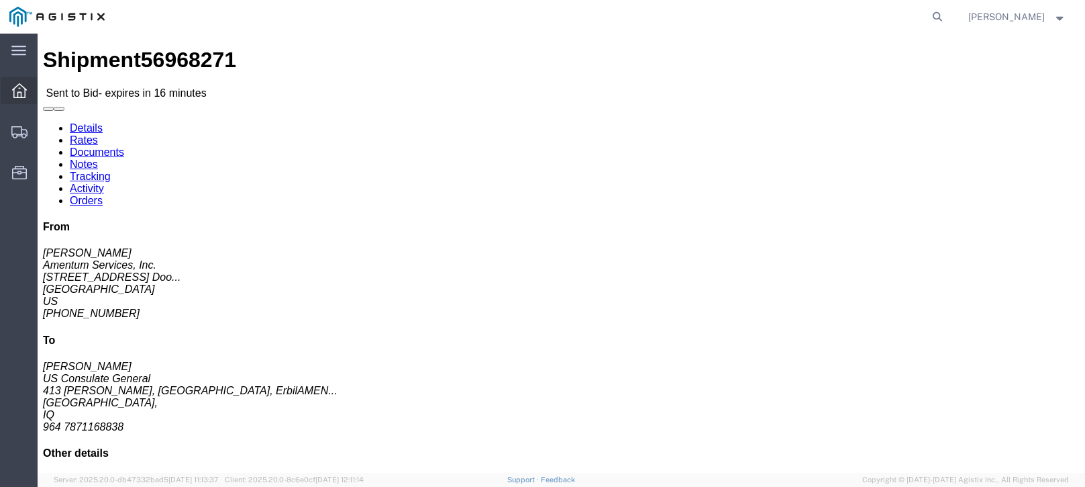
click at [21, 91] on icon at bounding box center [19, 90] width 15 height 15
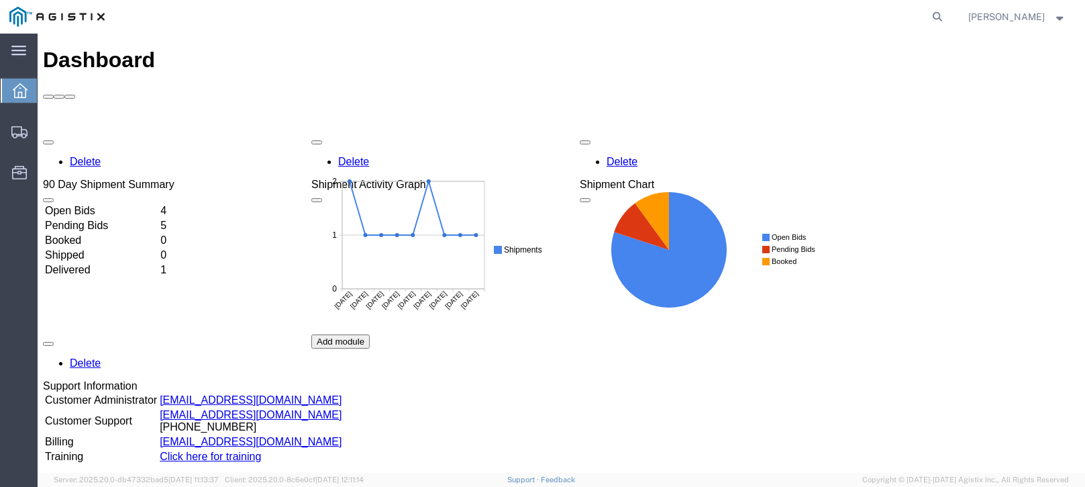
click at [158, 204] on td "Open Bids" at bounding box center [101, 210] width 114 height 13
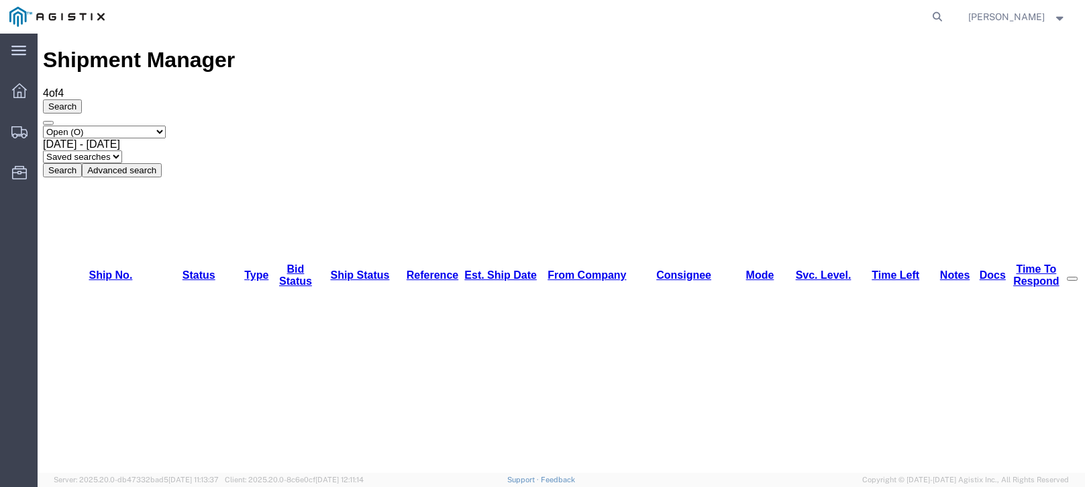
drag, startPoint x: 83, startPoint y: 195, endPoint x: 482, endPoint y: 370, distance: 436.4
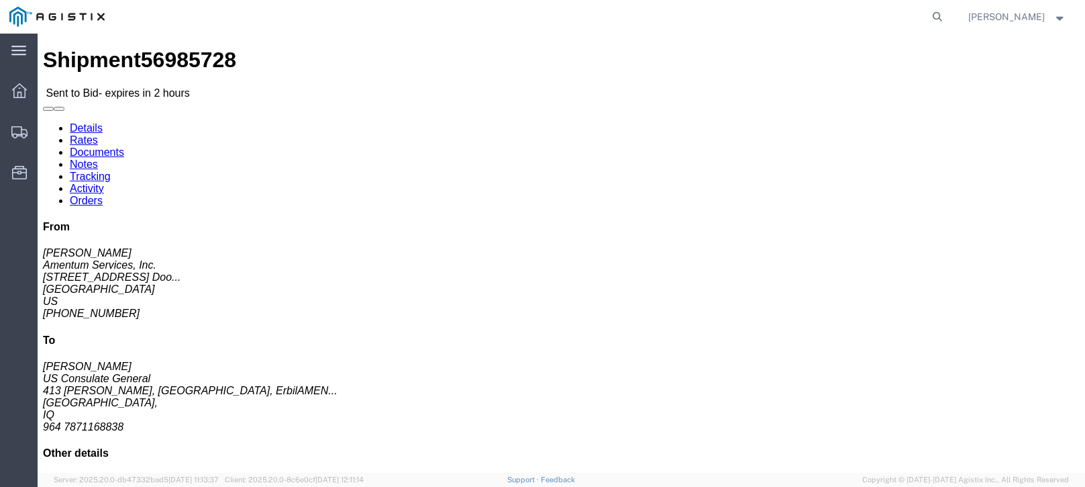
click link "Enter / Modify Bid"
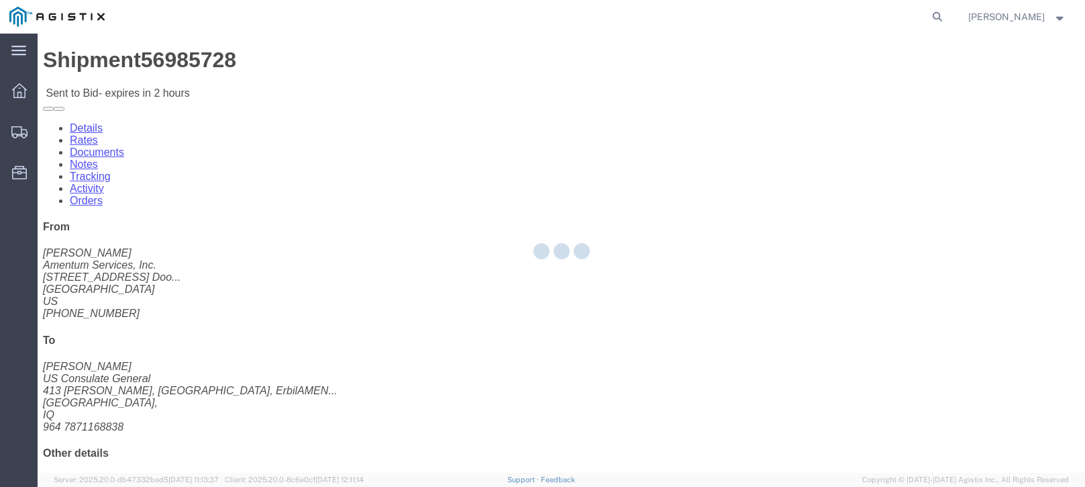
select select "21013"
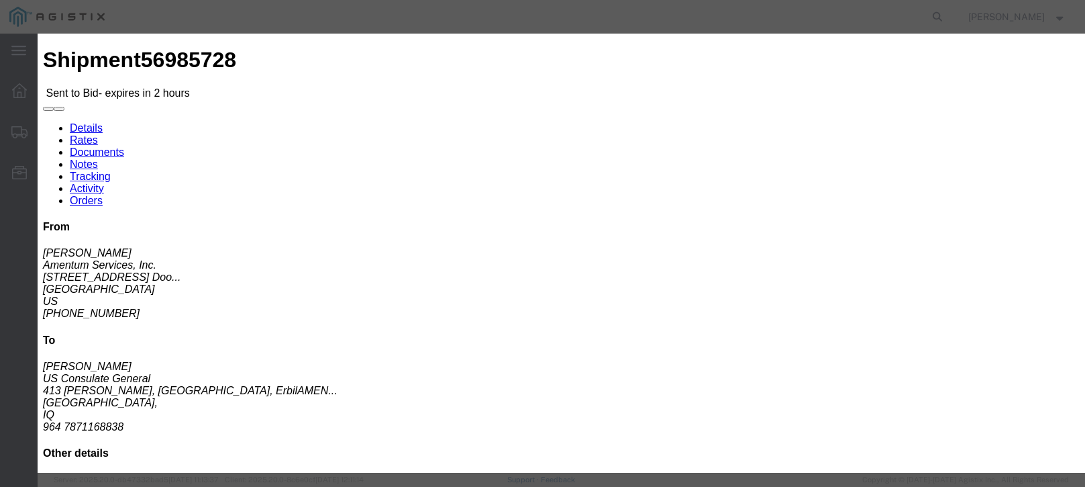
scroll to position [271, 0]
click textarea
paste textarea "rate is based on foreign flag pending rates for P1/P2 service does not included…"
type textarea "rate is based on foreign flag pending rates for P1/P2 service does not included…"
click select "Select Air Less than Truckload Multi-Leg Ocean Freight Rail Small Parcel Truckl…"
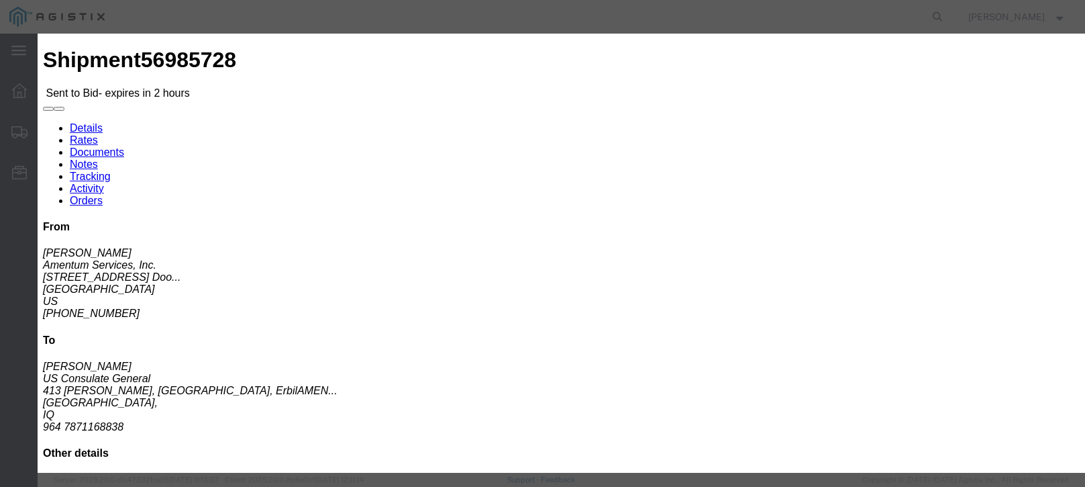
select select "OCN"
click select "Select Air Less than Truckload Multi-Leg Ocean Freight Rail Small Parcel Truckl…"
click select "Select Air LTL Standard 3 - 5 Day Ocean TL Standard 3 - 5 Day"
select select "39625"
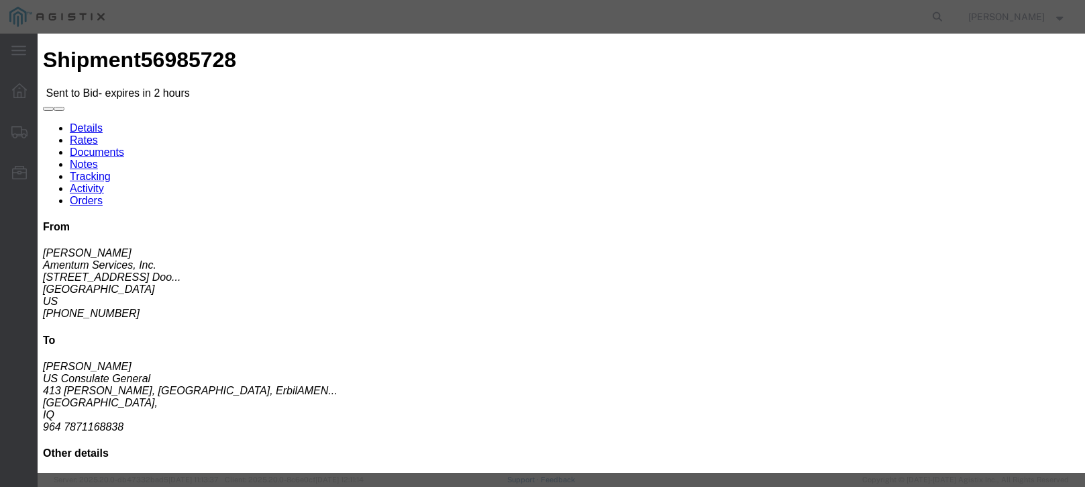
click select "Select Air LTL Standard 3 - 5 Day Ocean TL Standard 3 - 5 Day"
click div "Bid Information Vendor Select Scan Global Logistics Service Level Select Air LT…"
click input "text"
type input "56985728"
click h3 "Required Acknowledgments"
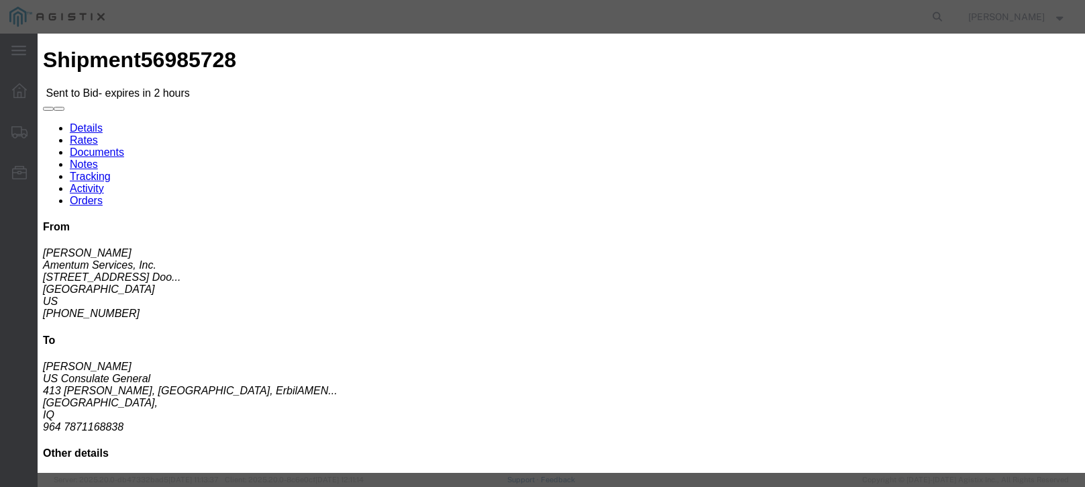
scroll to position [254, 0]
click textarea "rate is based on foreign flag pending rates for P1/P2 service does not included…"
click input "number"
type input "30375"
click textarea "rate is based on foreign flag pending rates for P1/P2 service does not included…"
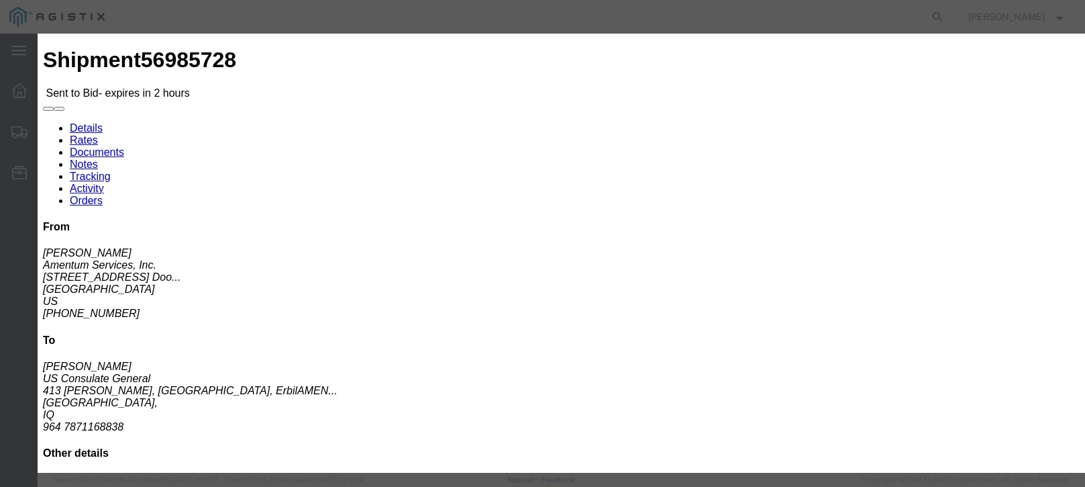
click button "Submit"
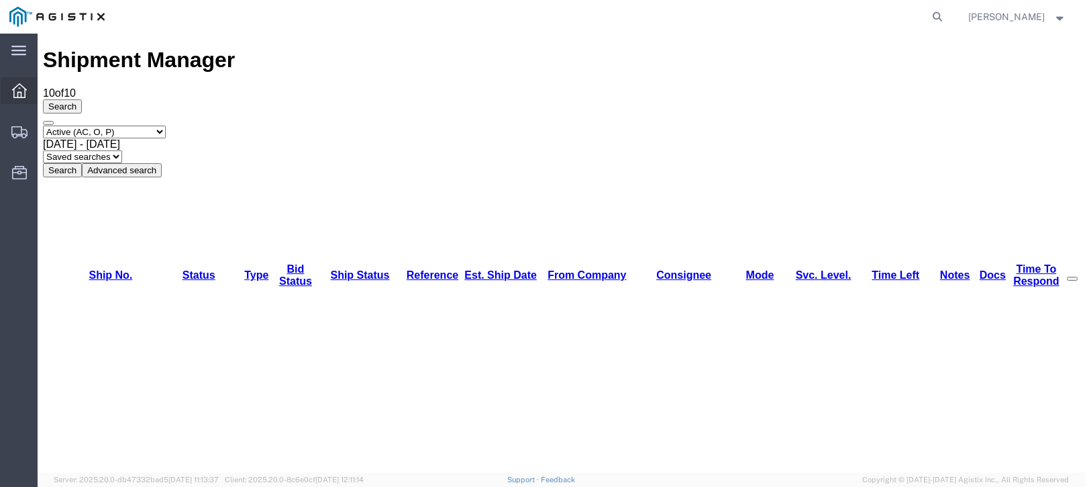
click at [18, 96] on icon at bounding box center [19, 90] width 15 height 15
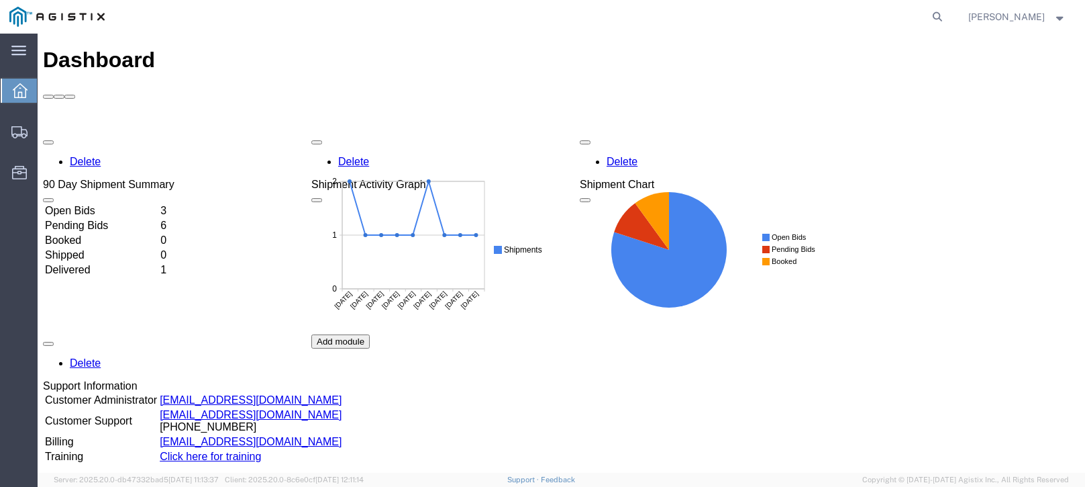
click at [88, 204] on td "Open Bids" at bounding box center [101, 210] width 114 height 13
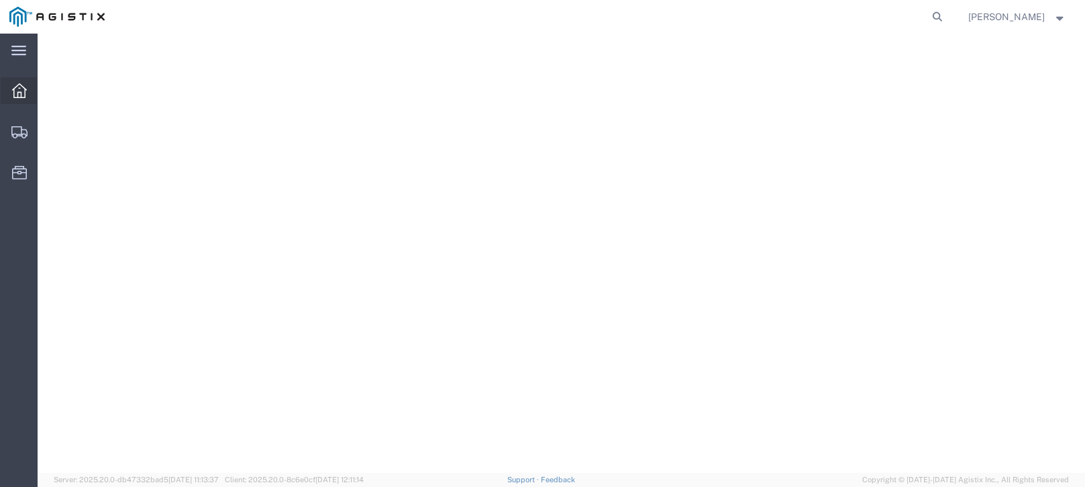
click at [28, 97] on div at bounding box center [20, 90] width 38 height 27
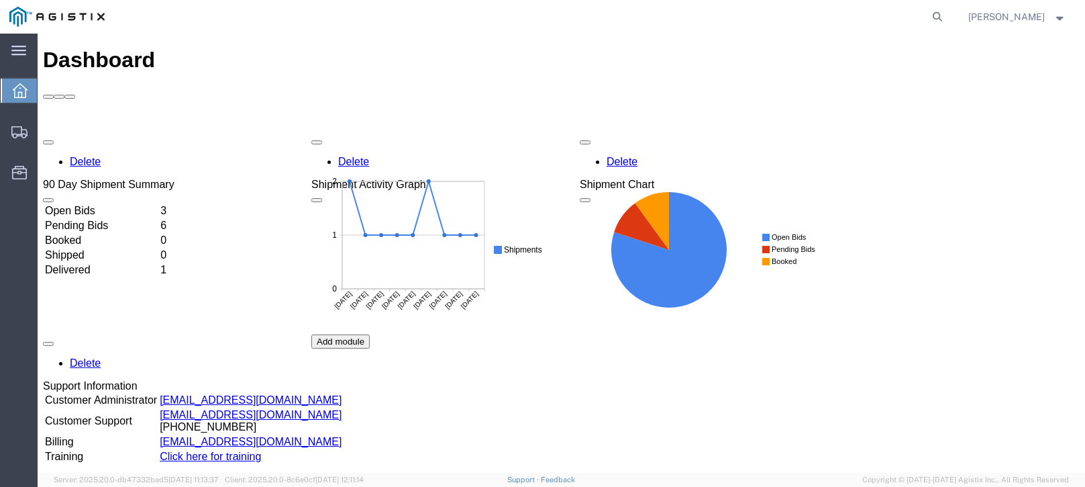
click at [101, 204] on td "Open Bids" at bounding box center [101, 210] width 114 height 13
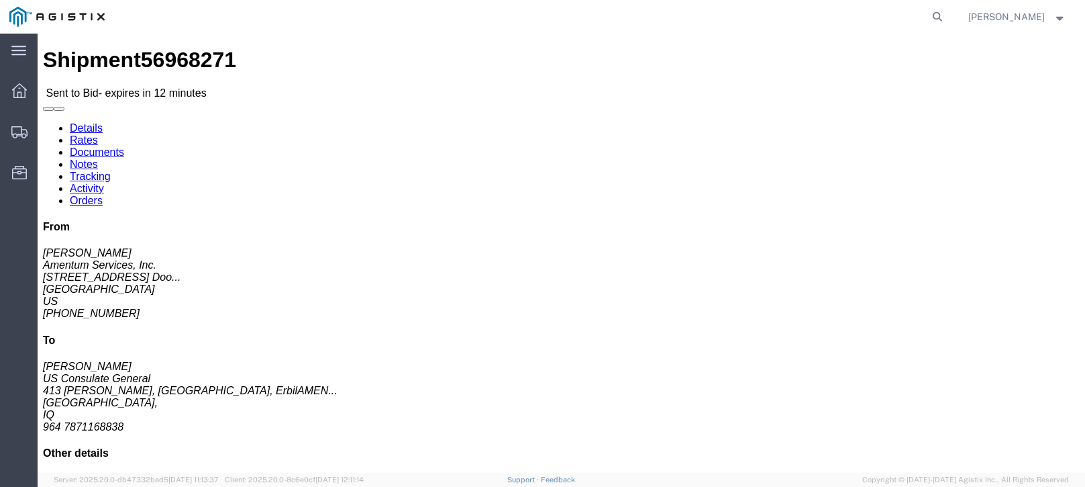
click link "Enter / Modify Bid"
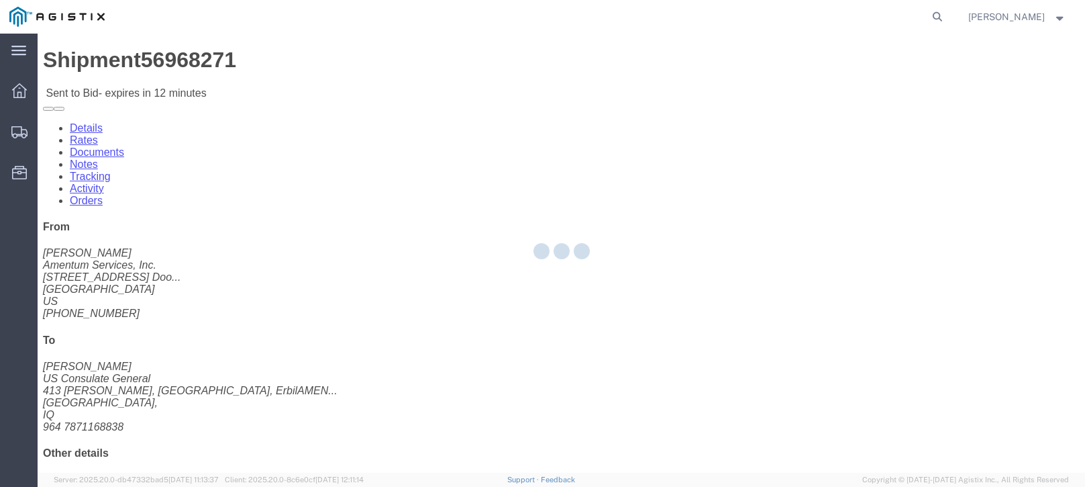
select select "21013"
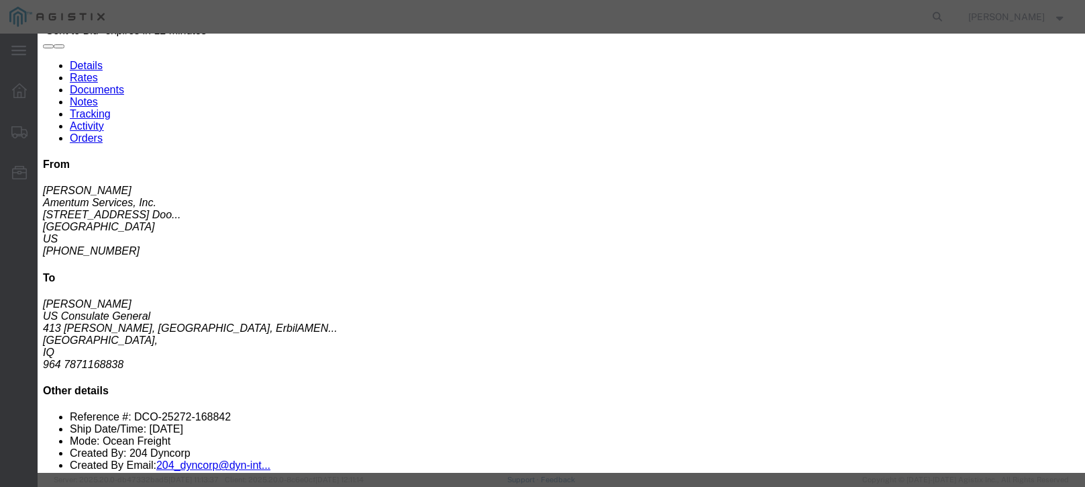
scroll to position [62, 0]
click select "Select Air Less than Truckload Multi-Leg Ocean Freight Rail Small Parcel Truckl…"
select select "OCN"
click select "Select Air Less than Truckload Multi-Leg Ocean Freight Rail Small Parcel Truckl…"
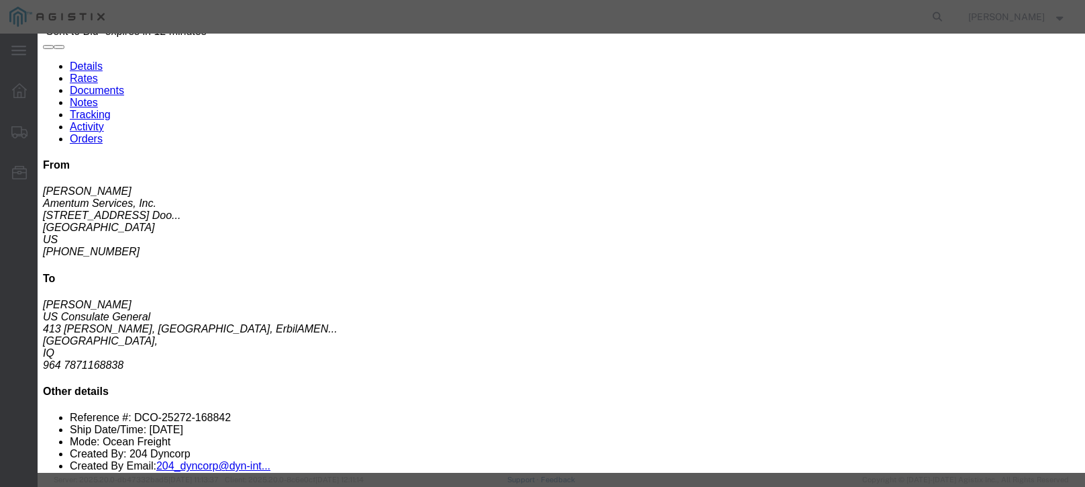
click select "Select Air LTL Standard 3 - 5 Day Ocean TL Standard 3 - 5 Day"
select select "39625"
click select "Select Air LTL Standard 3 - 5 Day Ocean TL Standard 3 - 5 Day"
click textarea
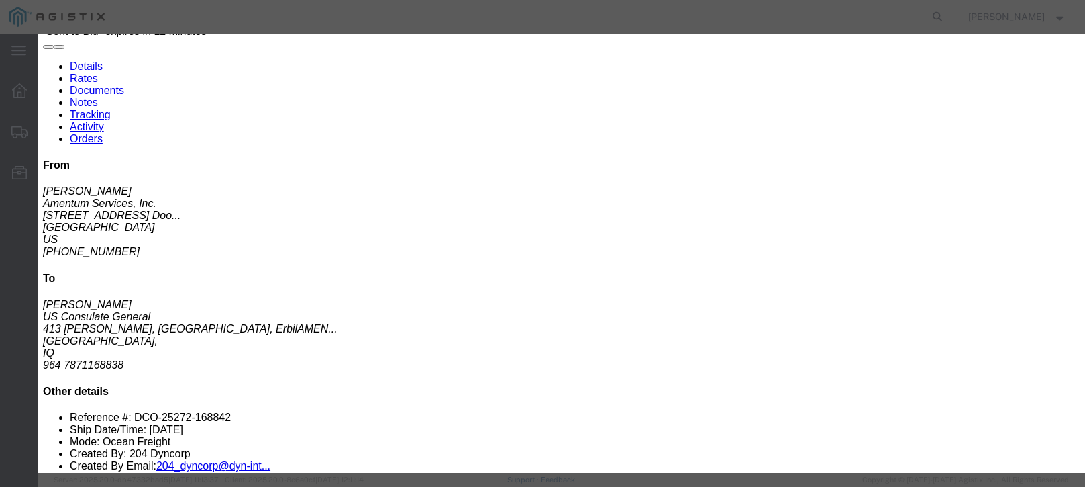
paste textarea "rate is based on foreign flag pending rates for P1/P2 service does not included…"
type textarea "rate is based on foreign flag pending rates for P1/P2 service does not included…"
click input "text"
type input "56968271"
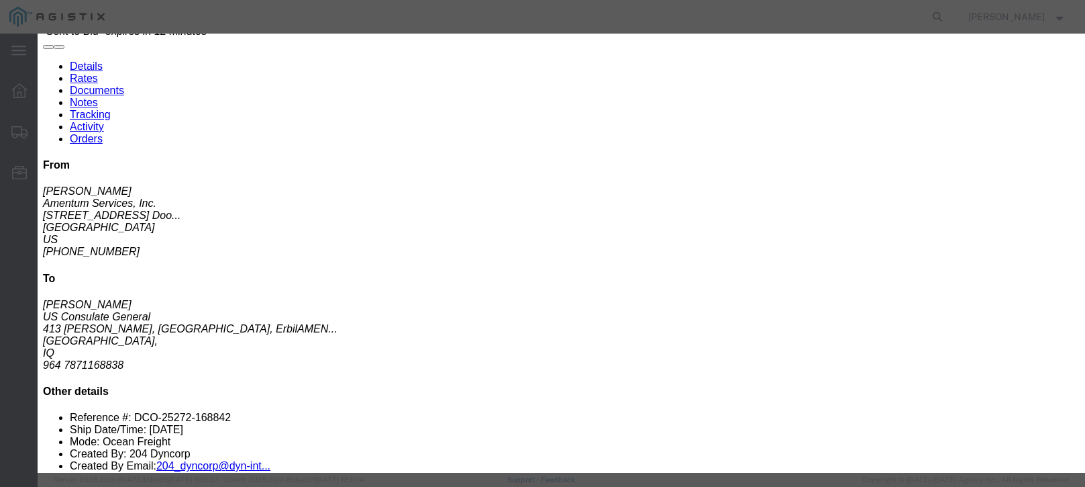
click h3 "Required Acknowledgments"
click input "number"
type input "38800"
click div "Mode Select Air Less than Truckload Multi-Leg Ocean Freight Rail Small Parcel T…"
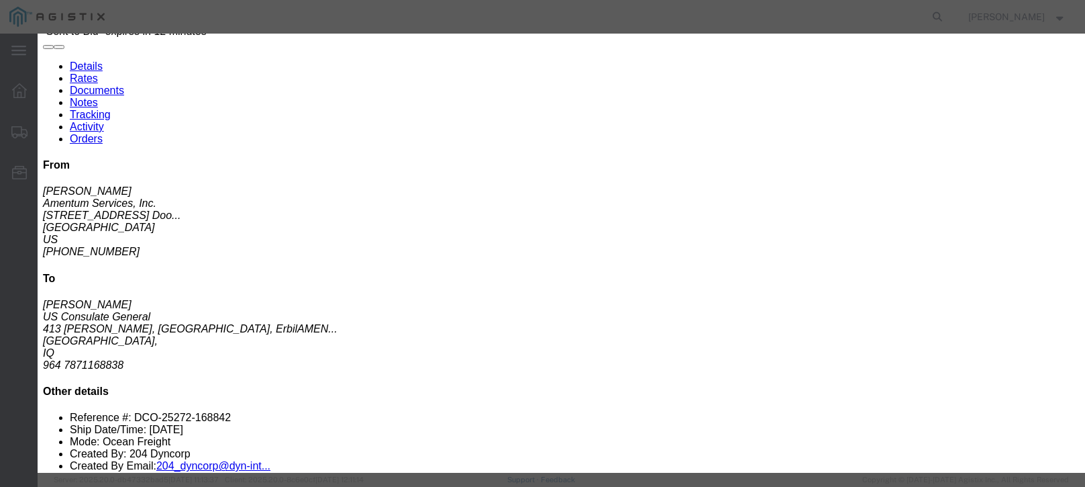
click button "Submit"
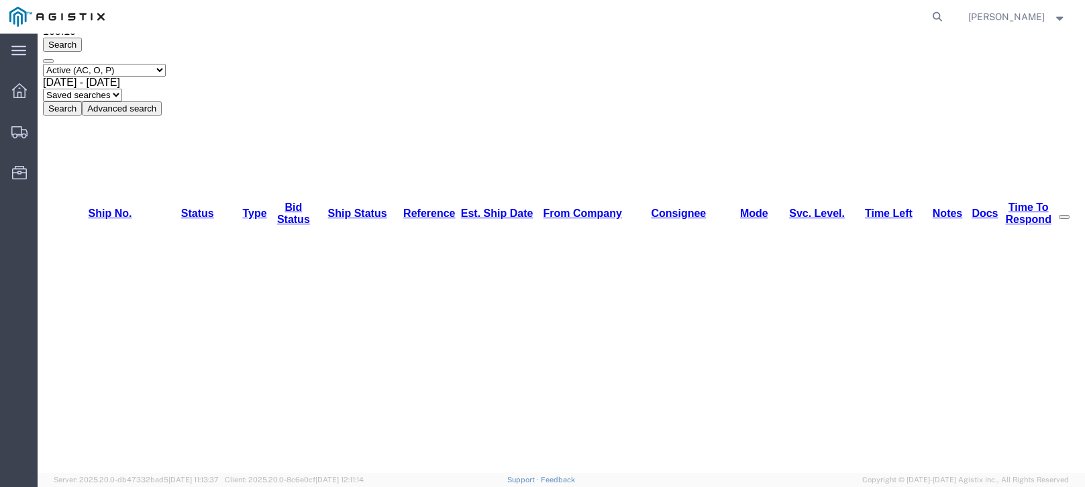
scroll to position [0, 0]
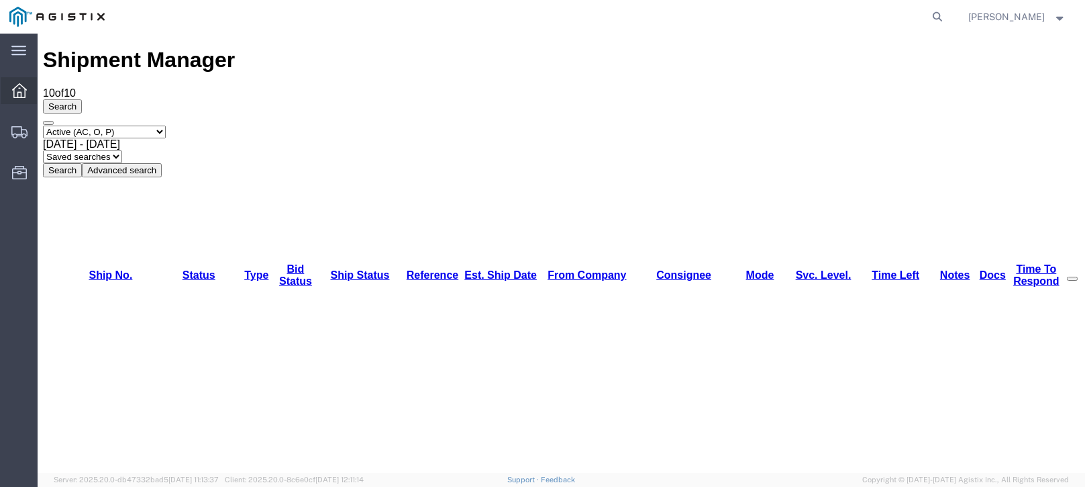
click at [10, 86] on div at bounding box center [20, 90] width 38 height 27
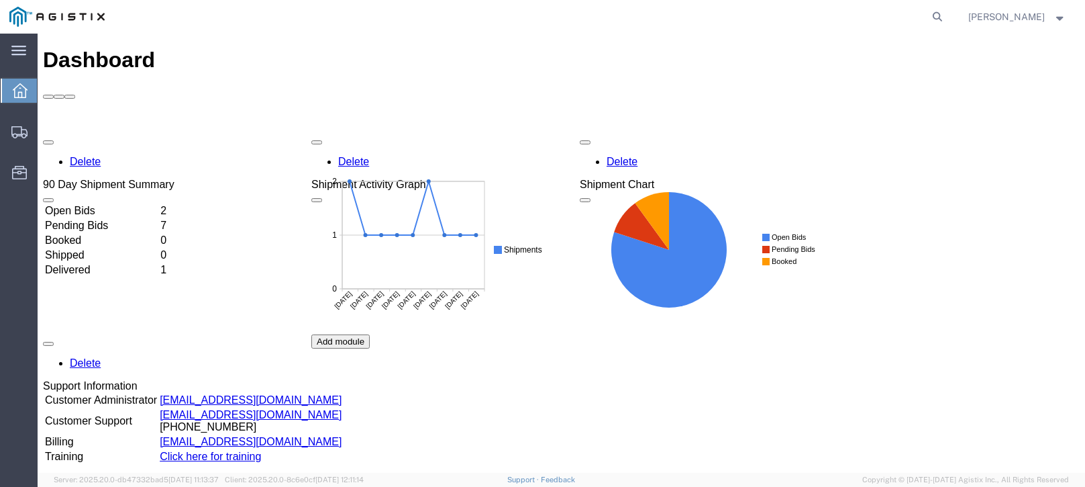
click at [96, 204] on td "Open Bids" at bounding box center [101, 210] width 114 height 13
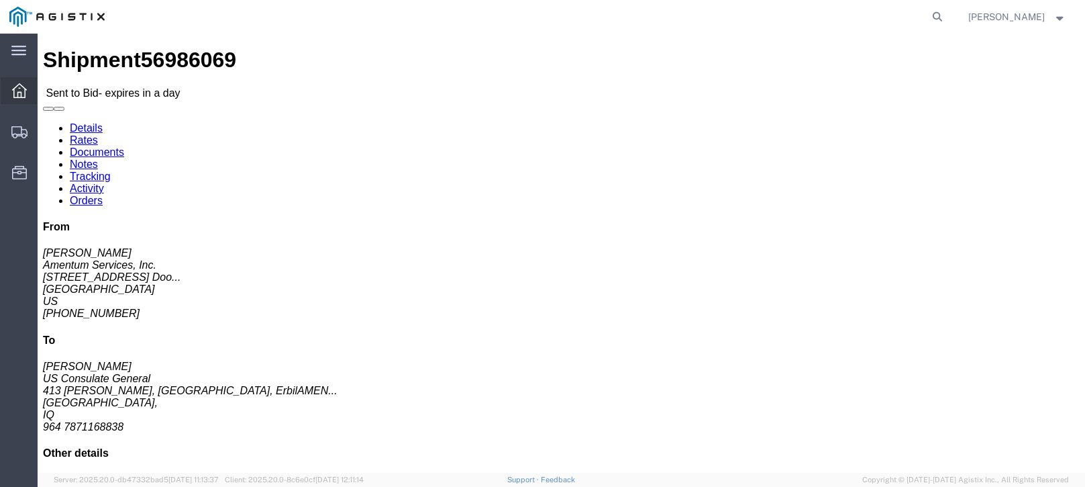
click at [21, 89] on icon at bounding box center [19, 90] width 15 height 15
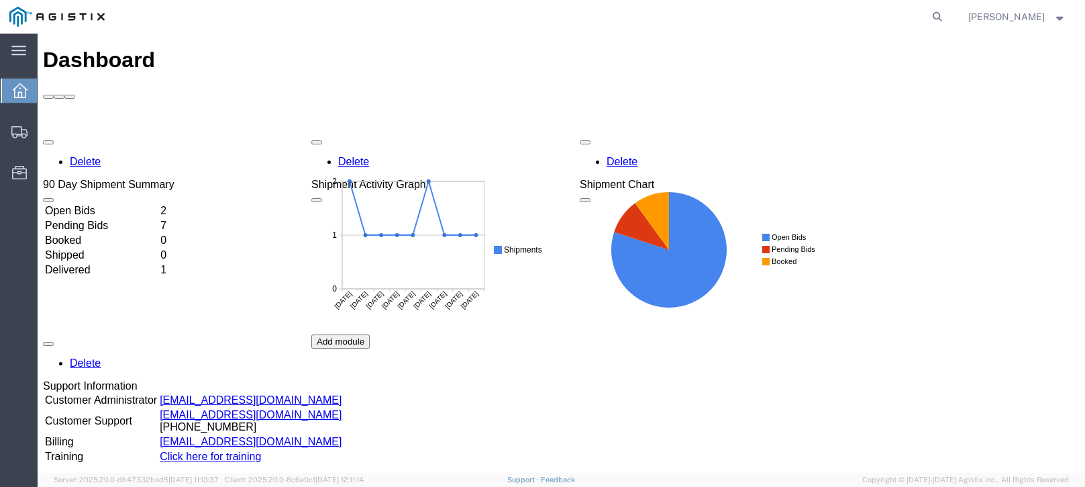
click at [98, 204] on td "Open Bids" at bounding box center [101, 210] width 114 height 13
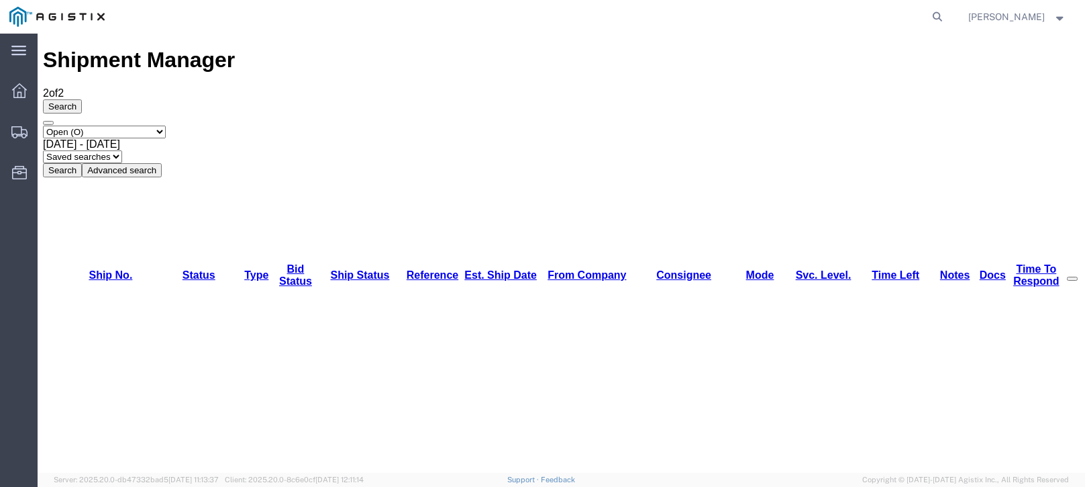
drag, startPoint x: 81, startPoint y: 152, endPoint x: 611, endPoint y: 289, distance: 547.6
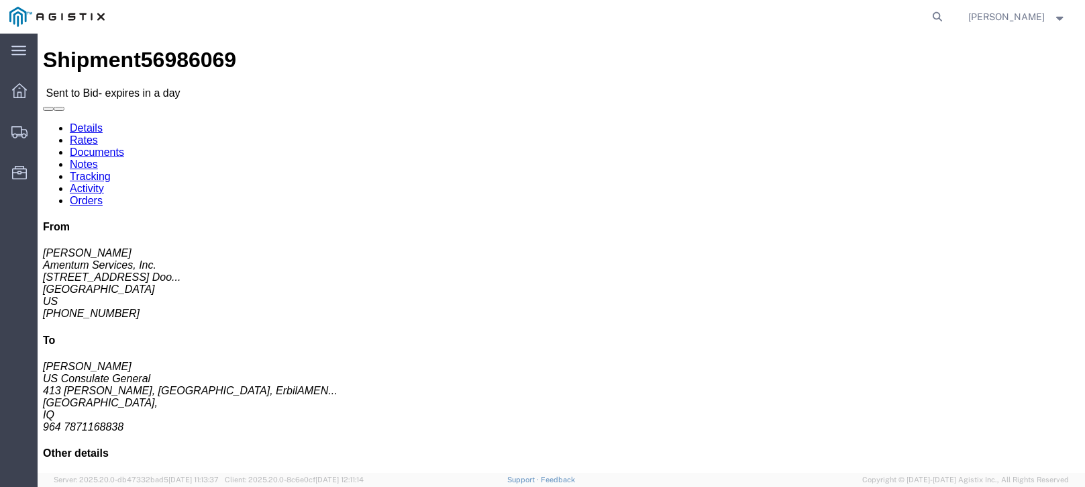
click link "Enter / Modify Bid"
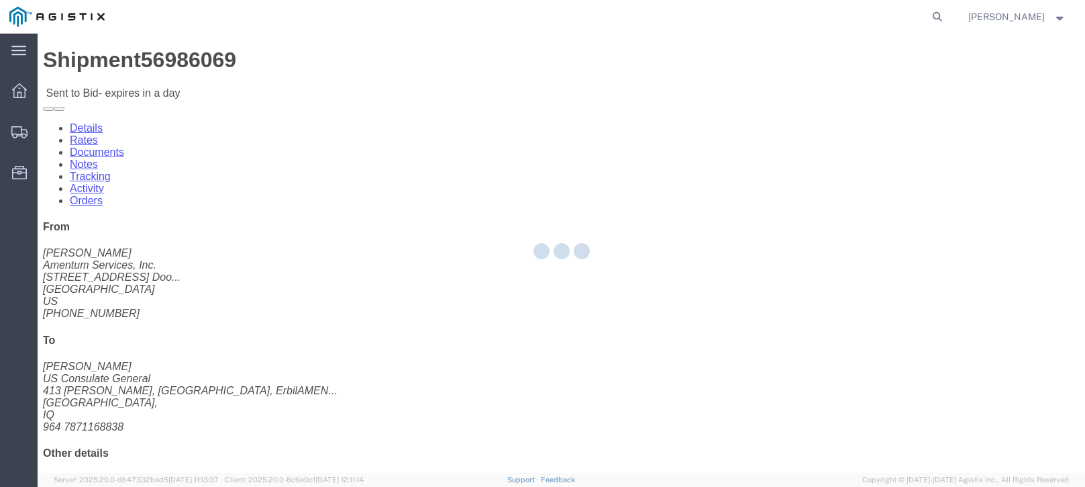
select select "21013"
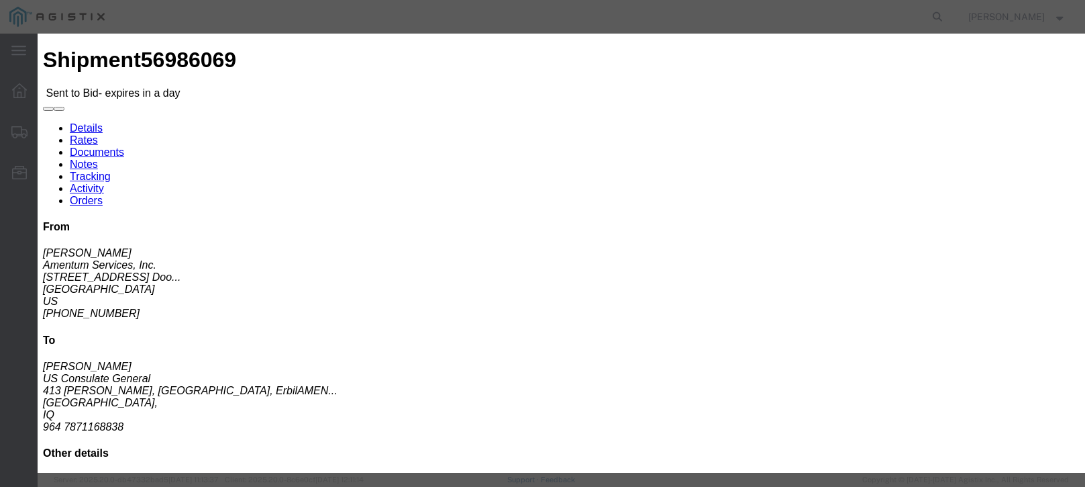
scroll to position [193, 0]
click textarea
drag, startPoint x: 386, startPoint y: 299, endPoint x: 783, endPoint y: 389, distance: 407.4
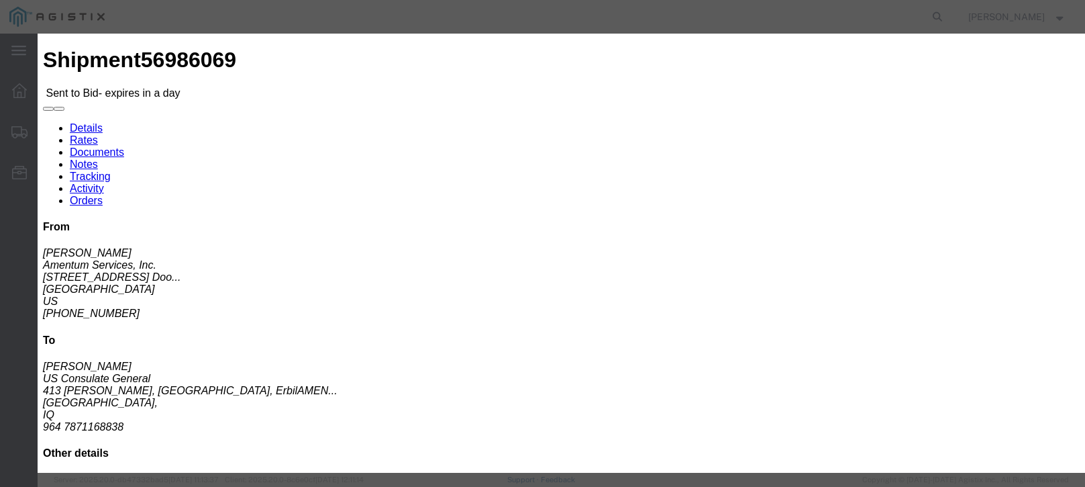
click div "Enter Bid Rates Confirmation Details Bid Information Vendor Select Scan Global …"
paste textarea "rate is based on foreign flag pending rates for P1/P2 service does not included…"
type textarea "rate is based on foreign flag pending rates for P1/P2 service does not included…"
click select "Select Air Less than Truckload Multi-Leg Ocean Freight Rail Small Parcel Truckl…"
select select "OCN"
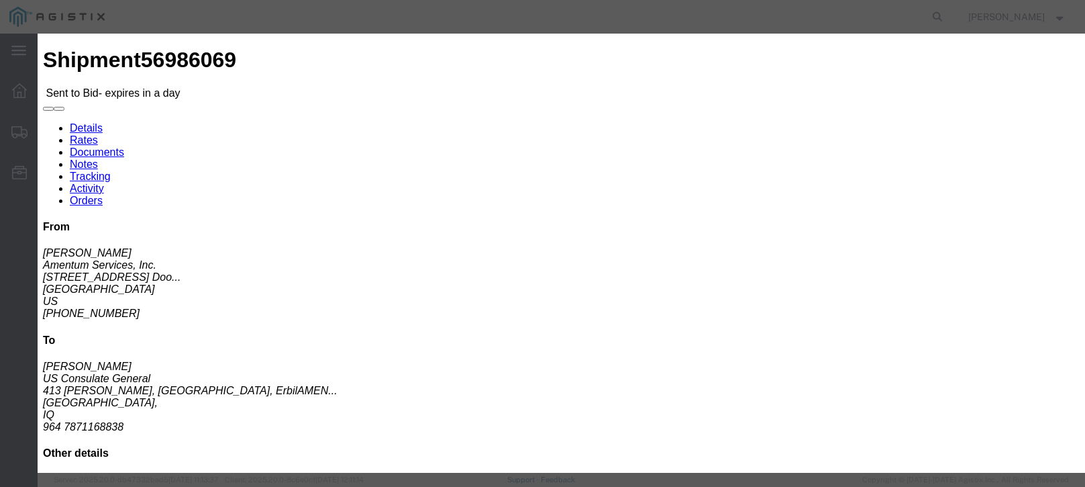
click select "Select Air Less than Truckload Multi-Leg Ocean Freight Rail Small Parcel Truckl…"
click select "Select Air LTL Standard 3 - 5 Day Ocean TL Standard 3 - 5 Day"
select select "39625"
click select "Select Air LTL Standard 3 - 5 Day Ocean TL Standard 3 - 5 Day"
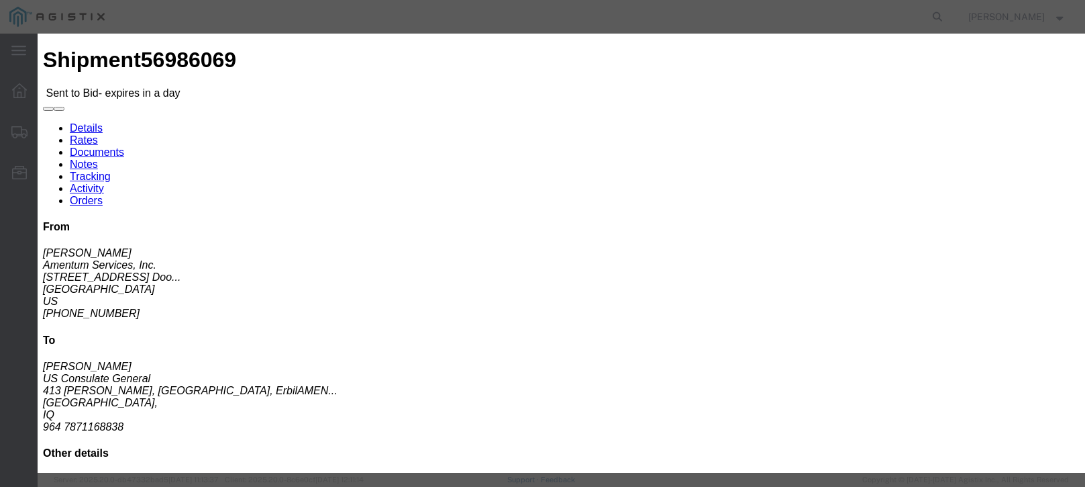
click input "text"
type input "6"
type input "56986069"
click div "Bid Information Vendor Select Scan Global Logistics Service Level Select Air LT…"
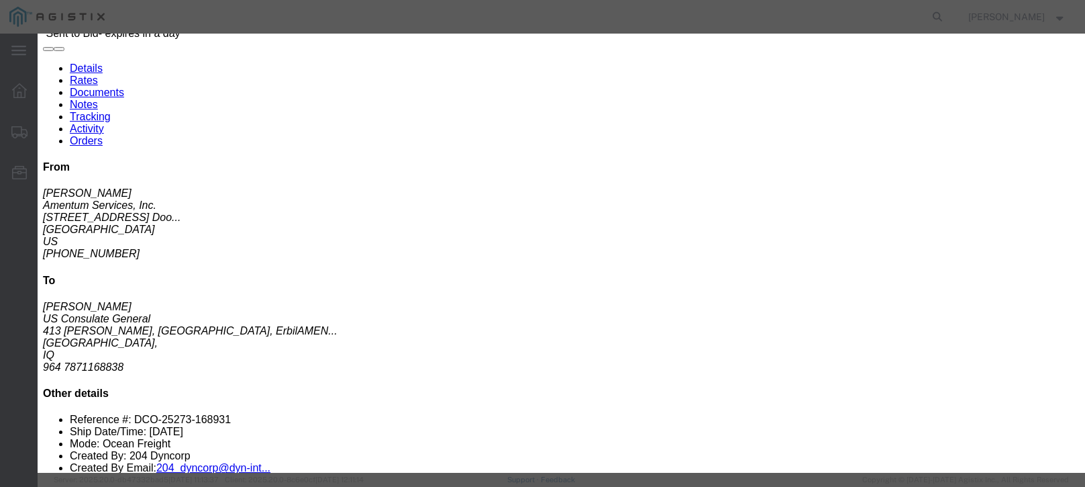
scroll to position [57, 0]
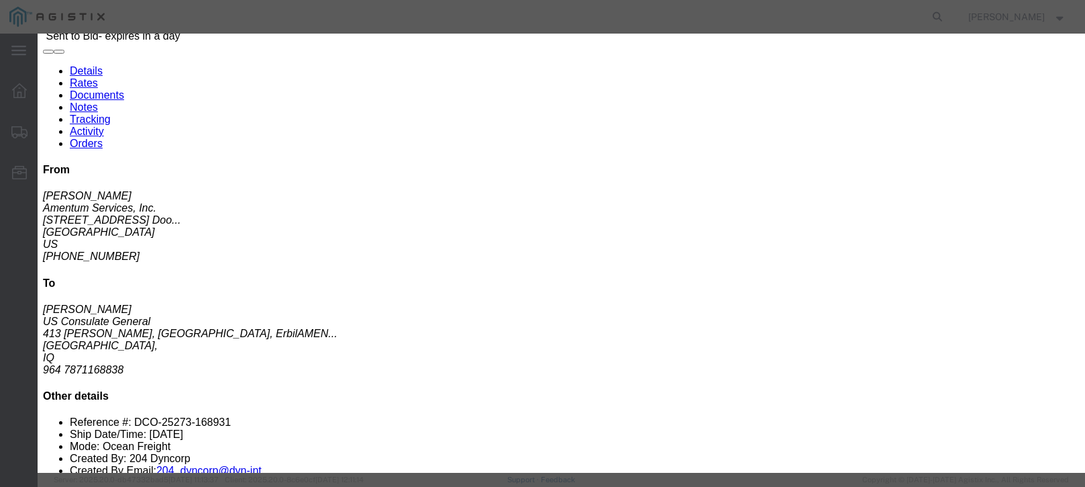
click input "number"
type input "33875"
click textarea "rate is based on foreign flag pending rates for P1/P2 service does not included…"
click button "Submit"
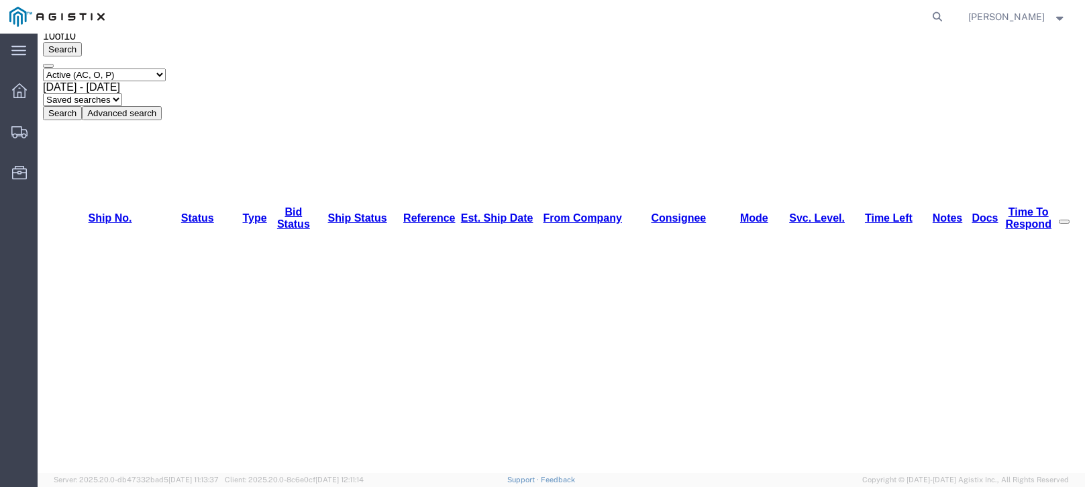
scroll to position [0, 0]
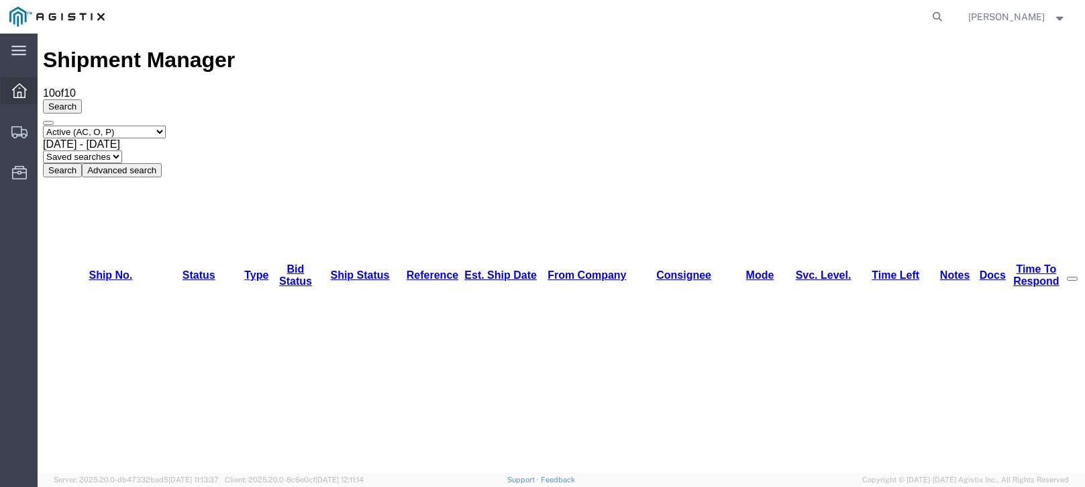
click at [17, 85] on icon at bounding box center [19, 90] width 15 height 15
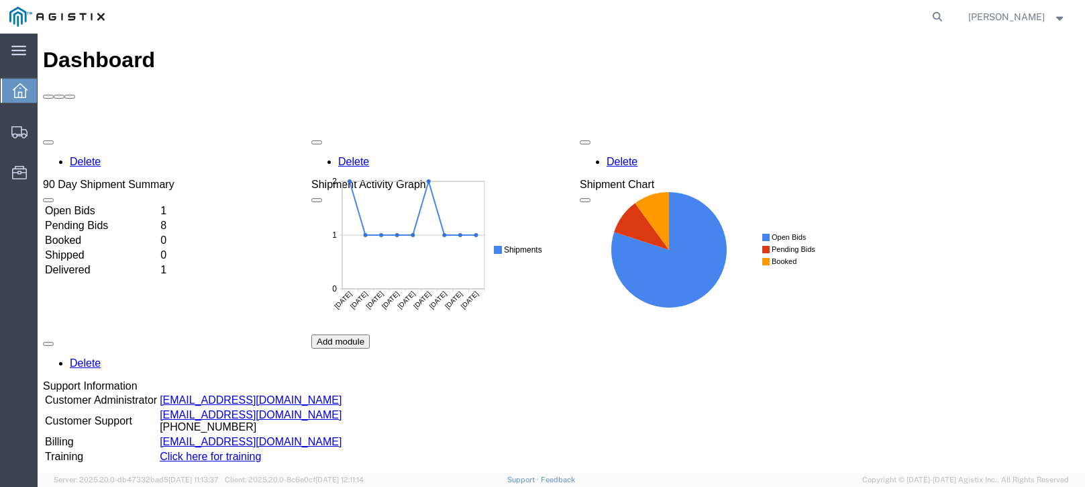
click at [101, 204] on td "Open Bids" at bounding box center [101, 210] width 114 height 13
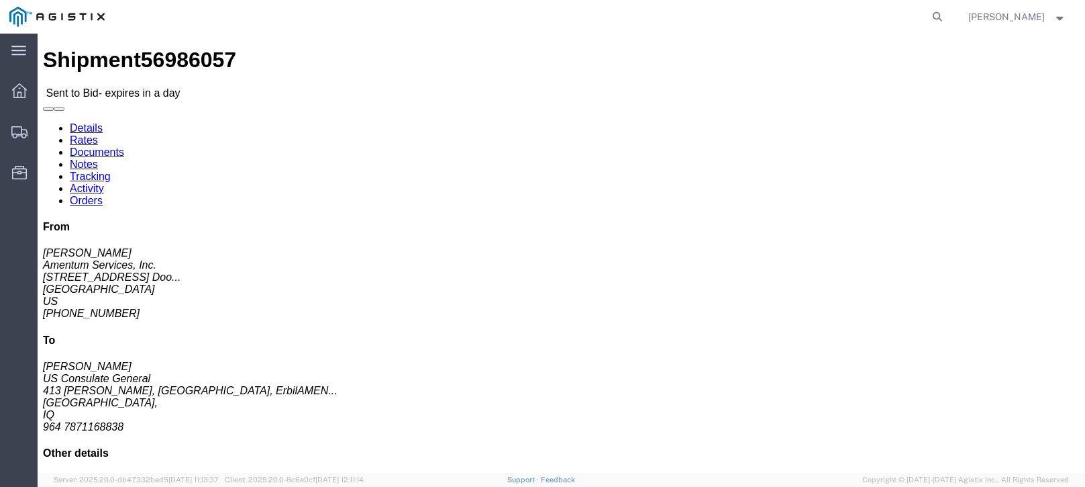
click link "Enter / Modify Bid"
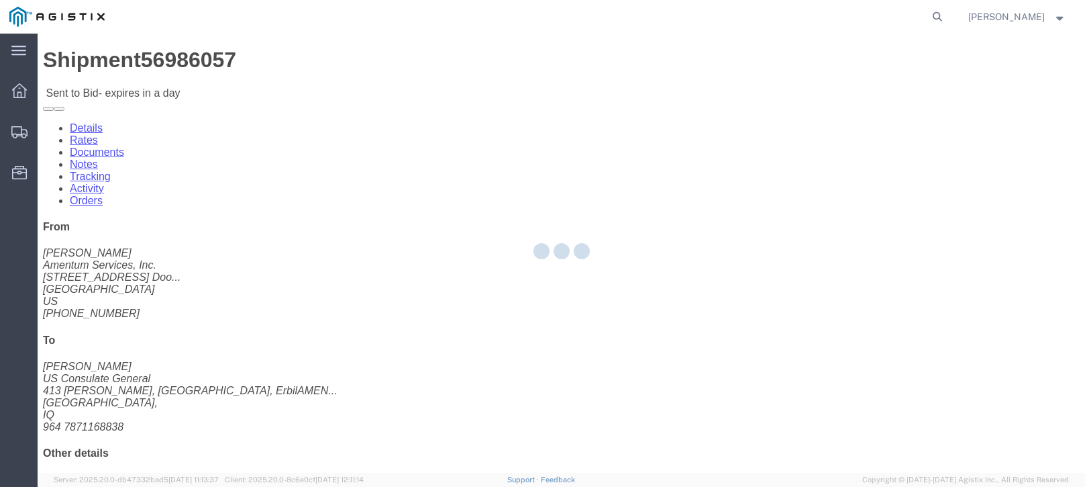
select select "21013"
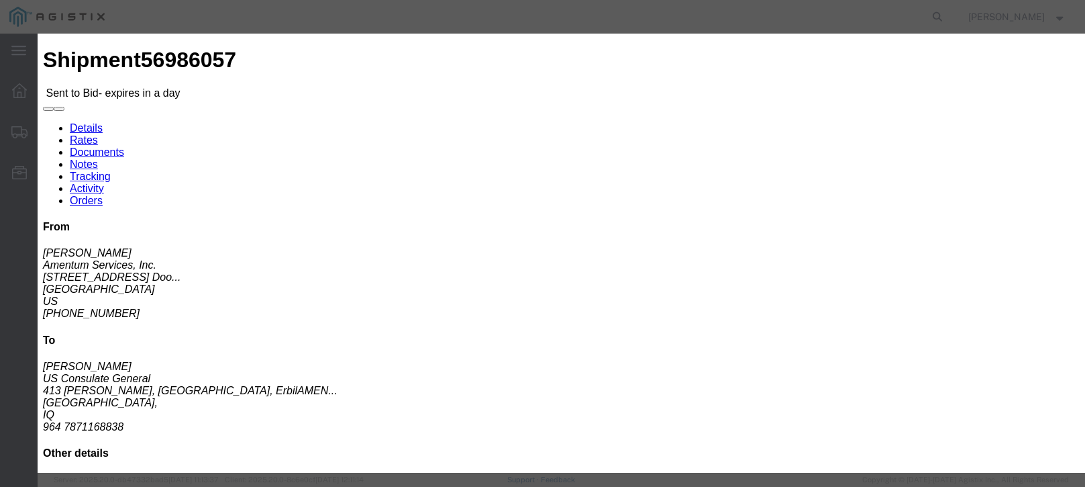
click select "Select Air LTL Standard 3 - 5 Day Ocean TL Standard 3 - 5 Day"
select select "39625"
click select "Select Air LTL Standard 3 - 5 Day Ocean TL Standard 3 - 5 Day"
click input "text"
type input "569896057"
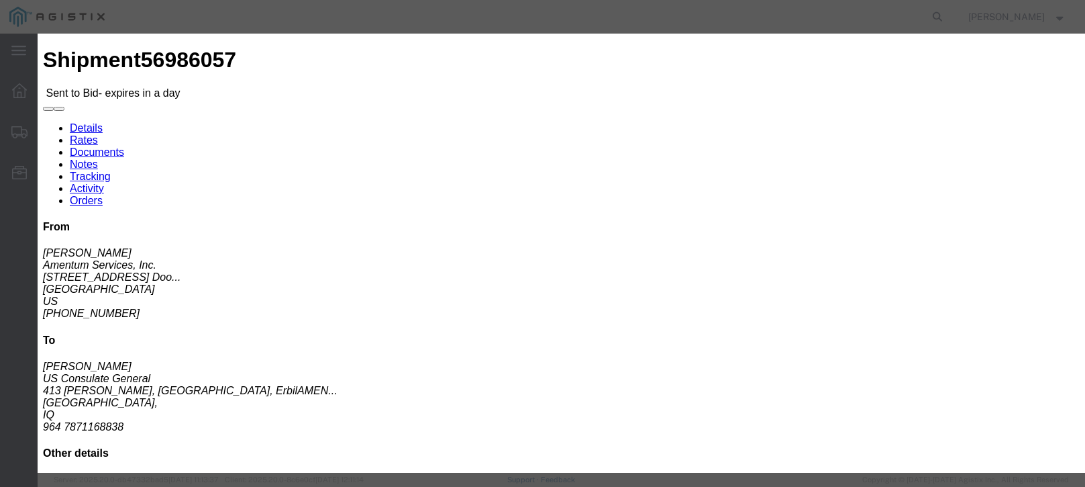
click th "Accept"
click textarea
paste textarea "rate is based on foreign flag pending rates for P1/P2 service does not included…"
type textarea "rate is based on foreign flag pending rates for P1/P2 service does not included…"
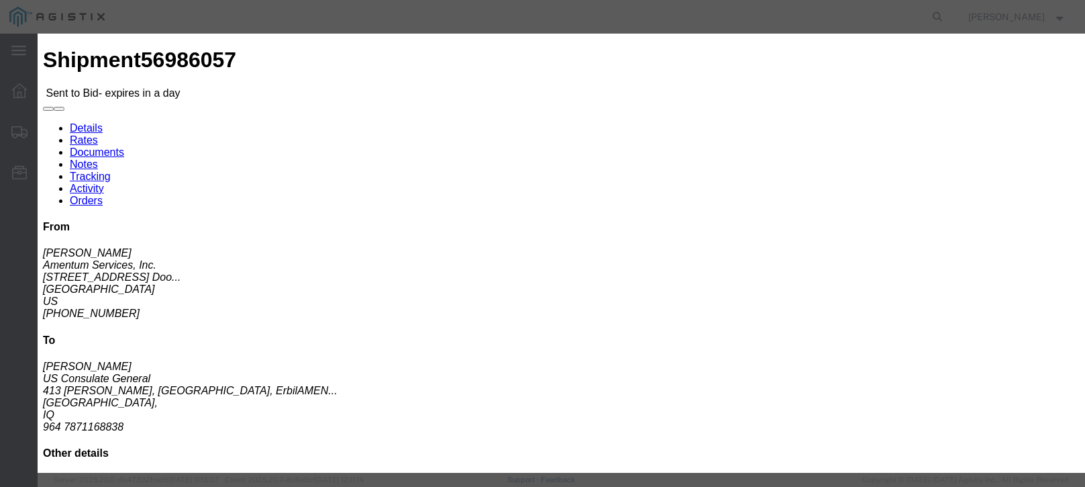
click select "Select Air Less than Truckload Multi-Leg Ocean Freight Rail Small Parcel Truckl…"
select select "OCN"
click select "Select Air Less than Truckload Multi-Leg Ocean Freight Rail Small Parcel Truckl…"
click input "number"
type input "36585"
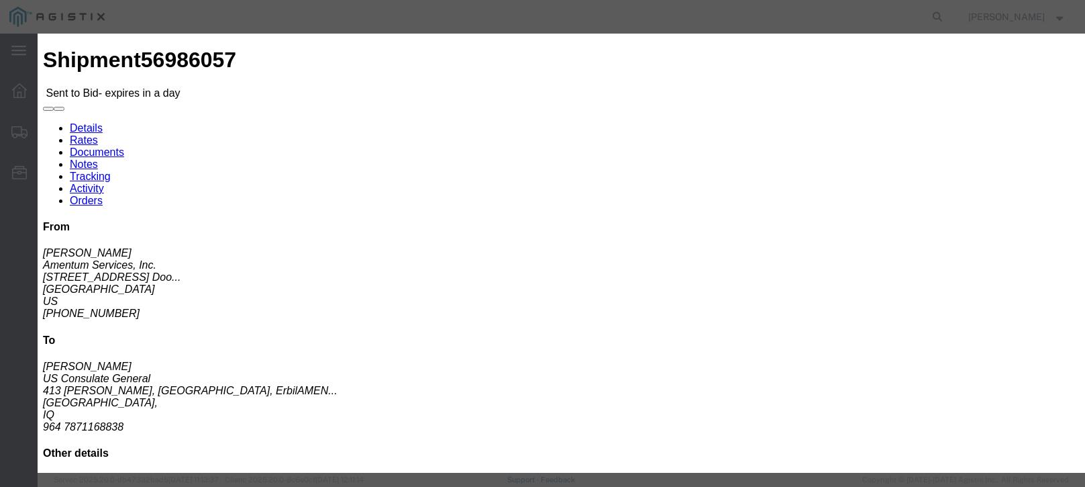
click div "Add charge"
click button "Submit"
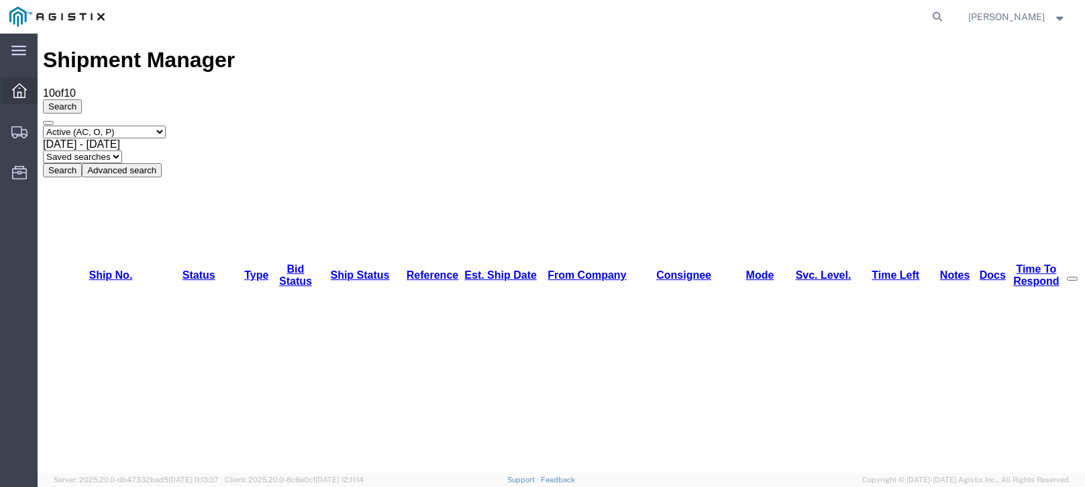
click at [24, 96] on icon at bounding box center [19, 90] width 15 height 15
